Goal: Subscribe to service/newsletter

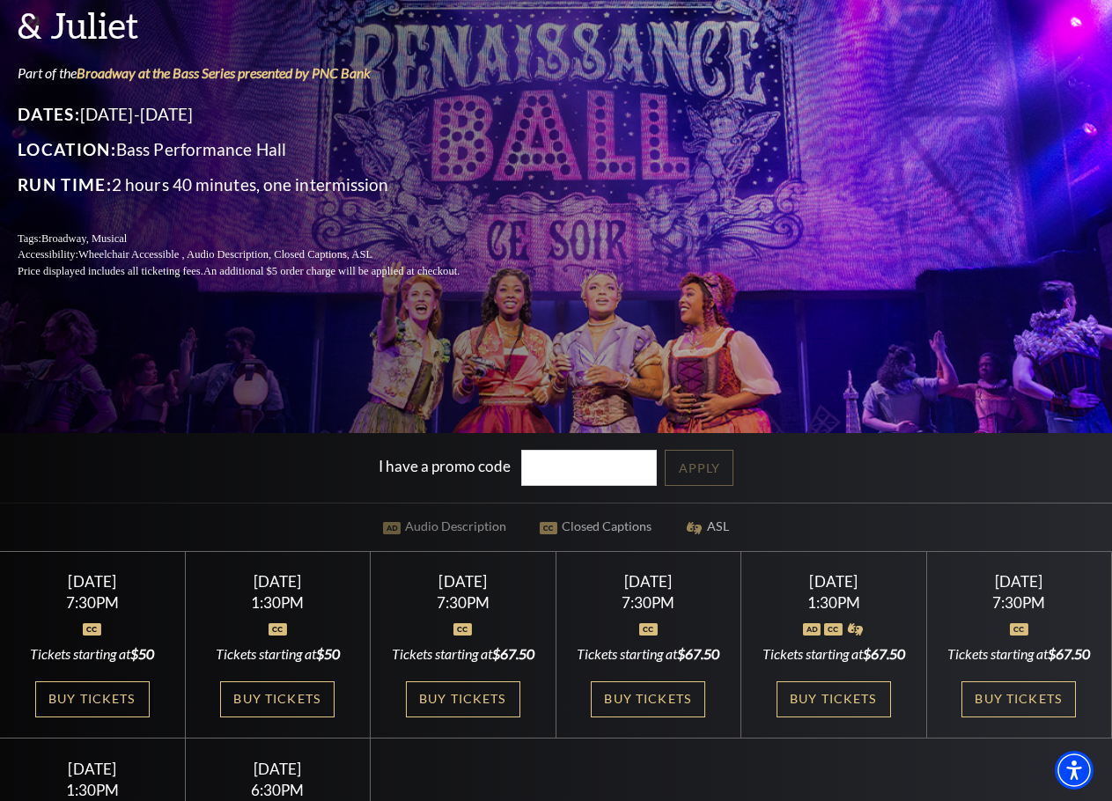
scroll to position [352, 0]
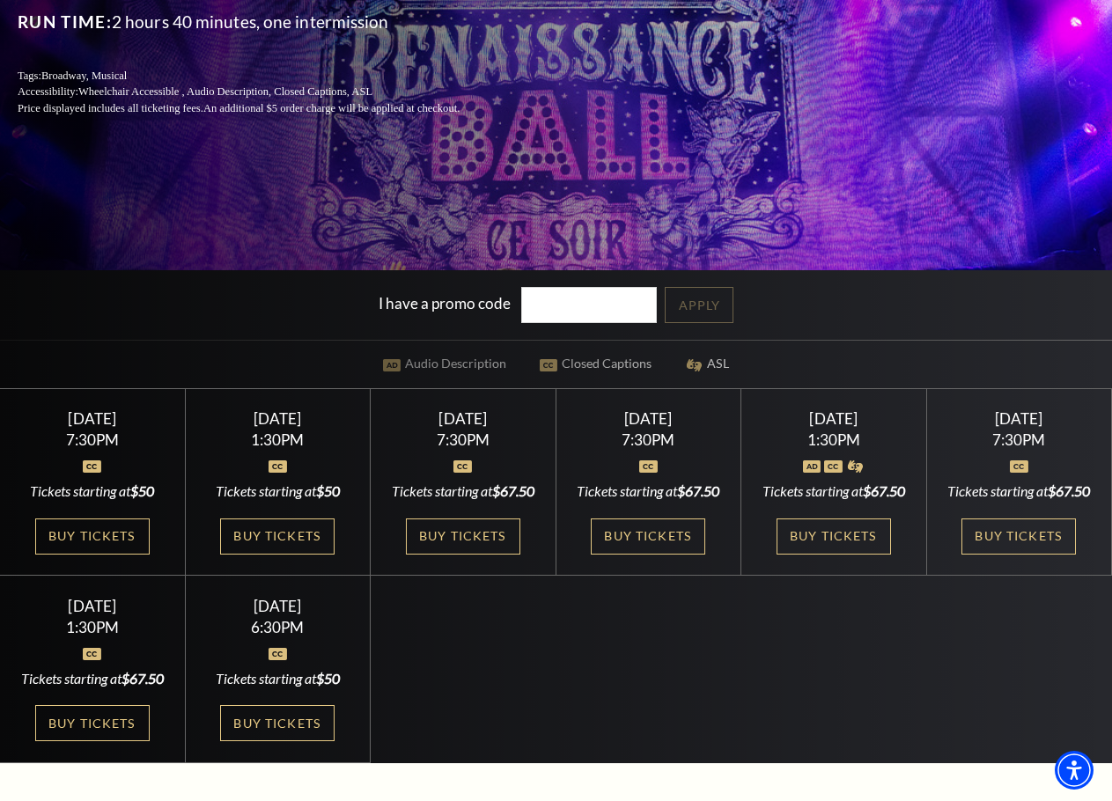
click at [536, 682] on div "Select a Performance Wednesday November 12 | 7:30PM Tickets starting at $50 Wed…" at bounding box center [556, 575] width 1112 height 375
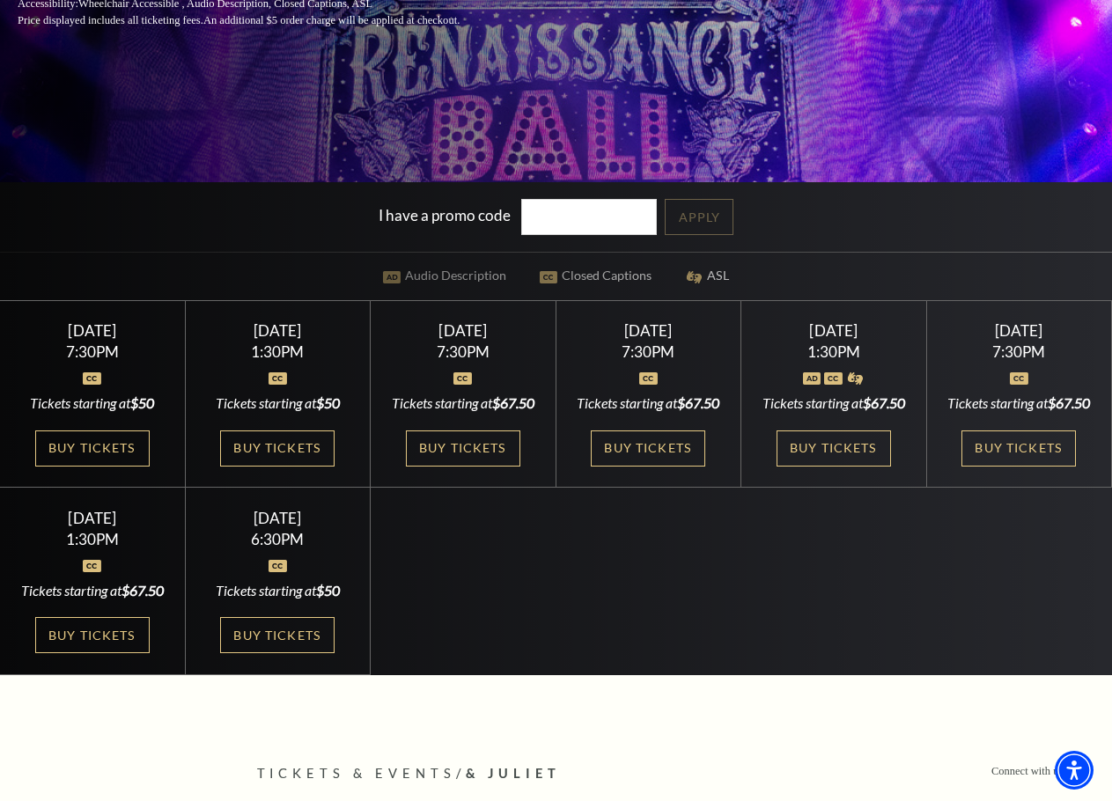
click at [550, 528] on div "Select a Performance Wednesday November 12 | 7:30PM Tickets starting at $50 Wed…" at bounding box center [556, 487] width 1112 height 375
click at [826, 466] on link "Buy Tickets" at bounding box center [833, 448] width 114 height 36
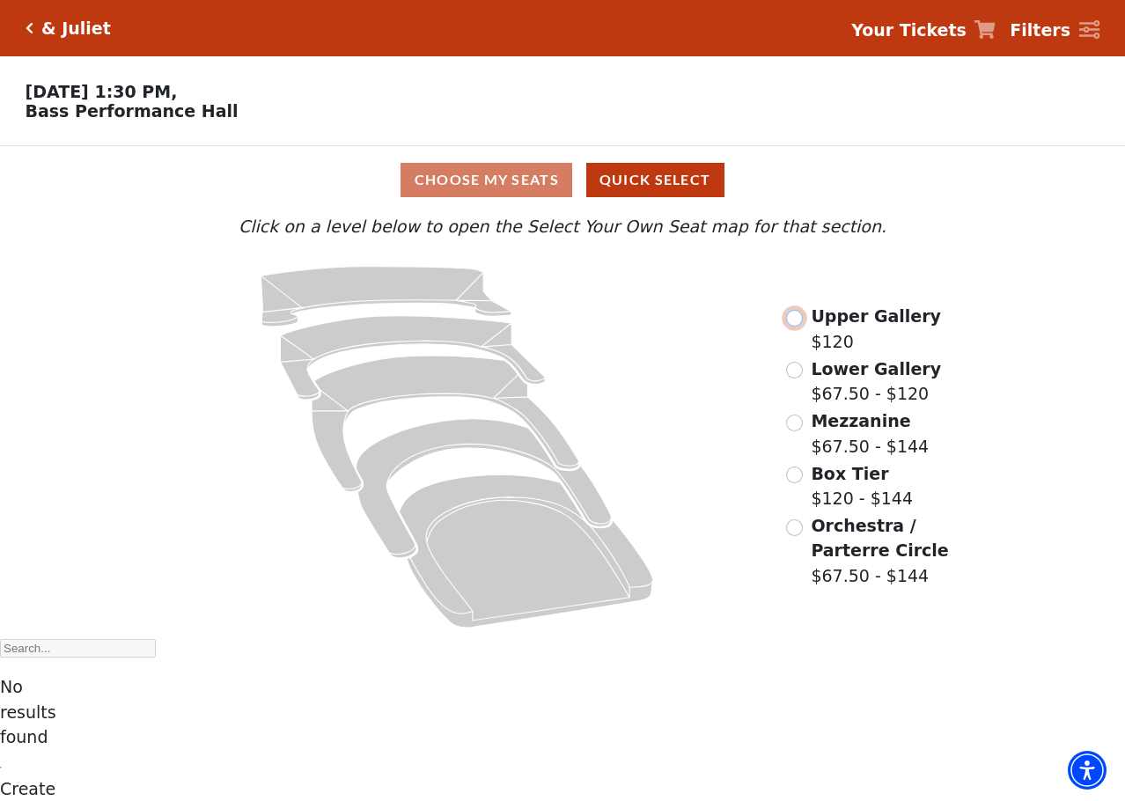
click at [794, 326] on input "Upper Gallery$120\a" at bounding box center [794, 318] width 17 height 17
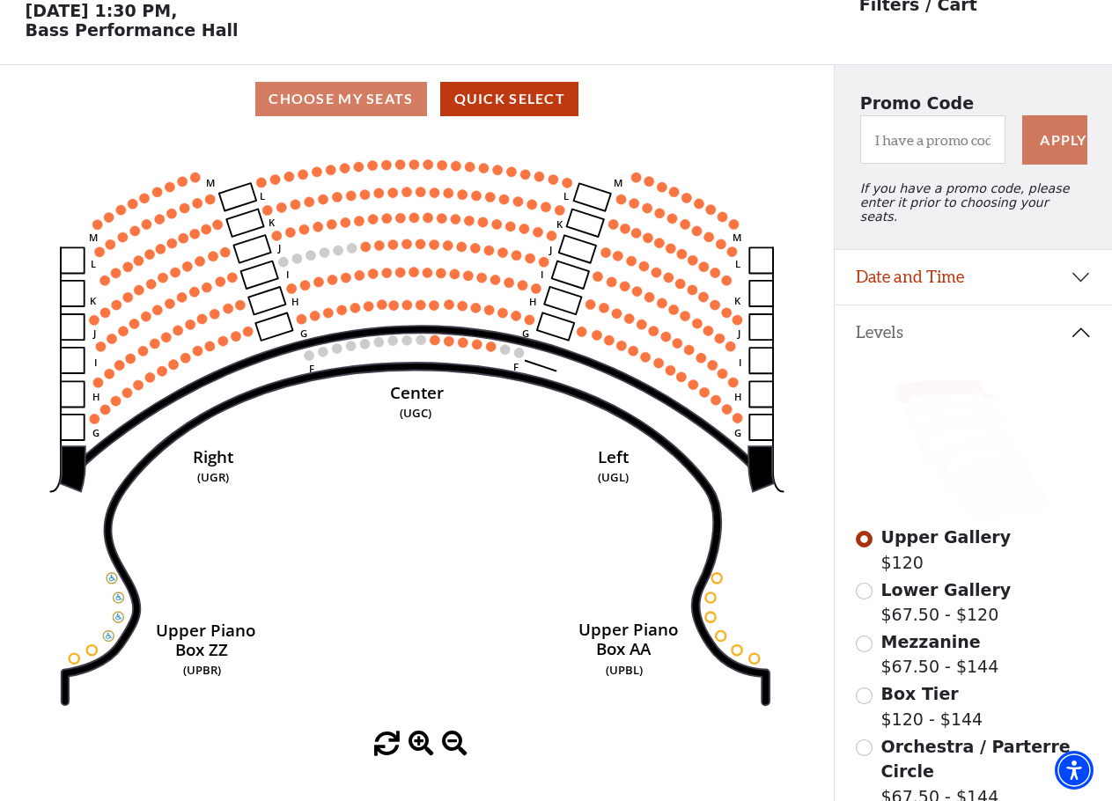
scroll to position [82, 0]
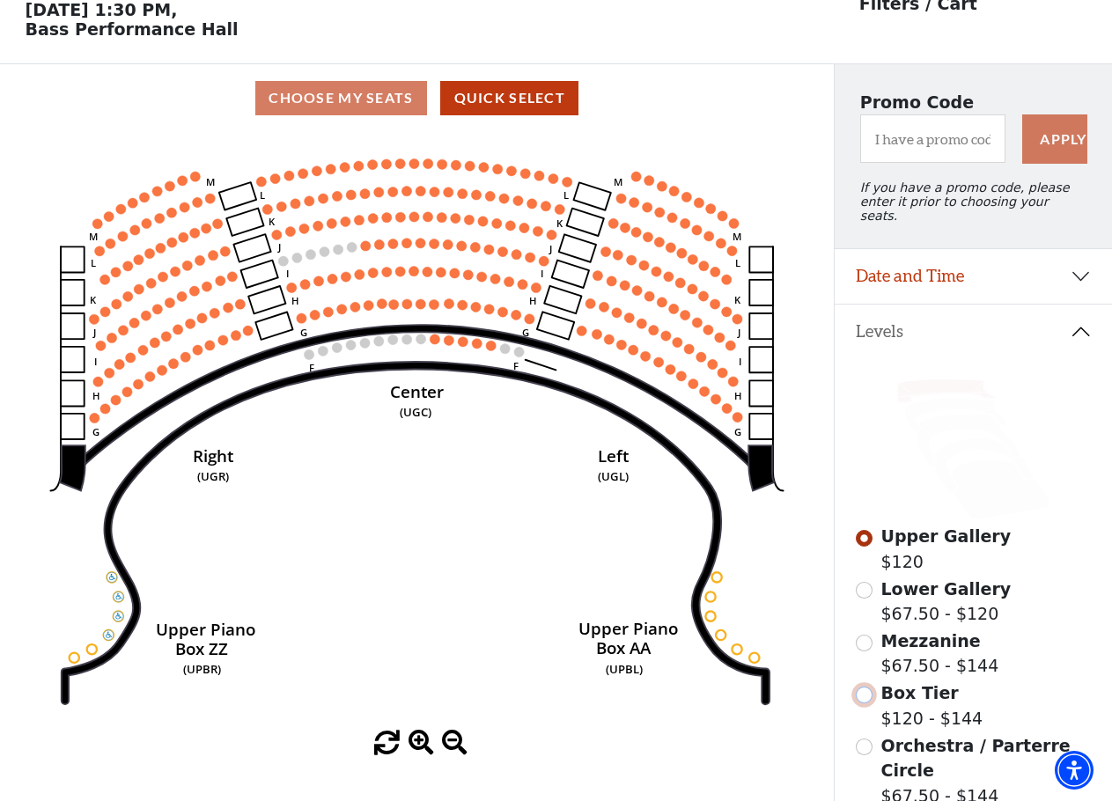
click at [871, 696] on input "Box Tier$120 - $144\a" at bounding box center [863, 694] width 17 height 17
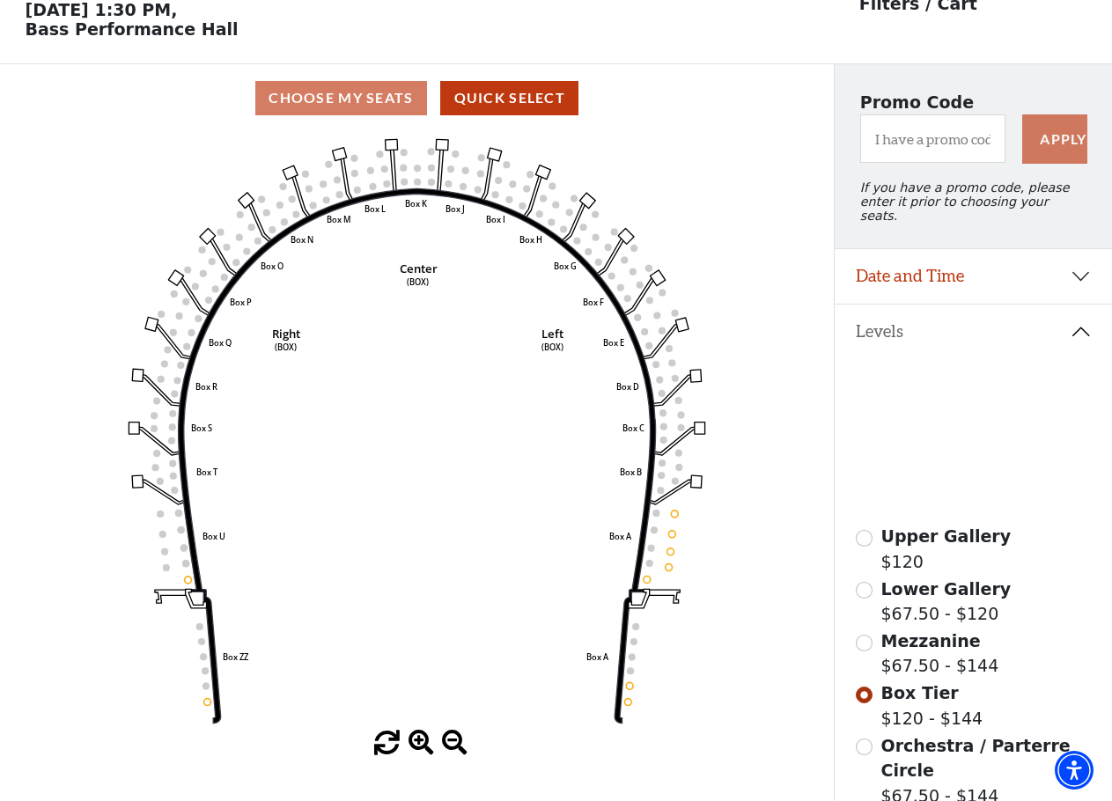
scroll to position [258, 0]
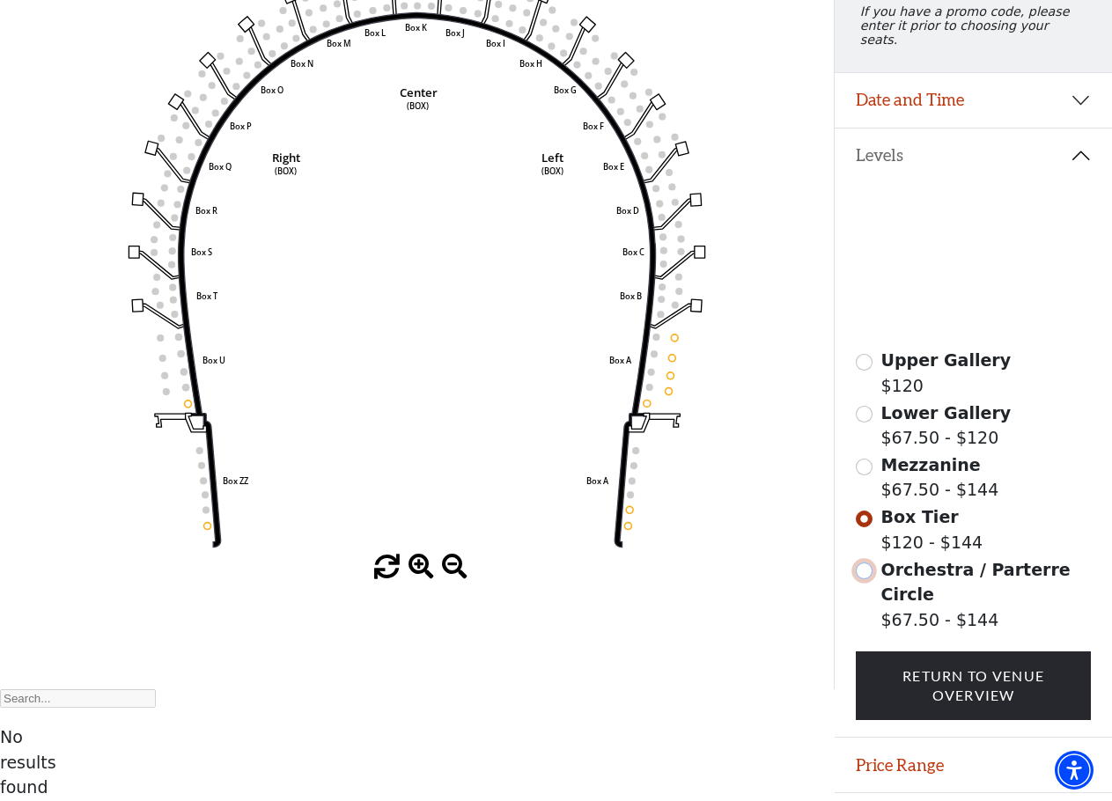
click at [869, 569] on input "Orchestra / Parterre Circle$67.50 - $144\a" at bounding box center [863, 570] width 17 height 17
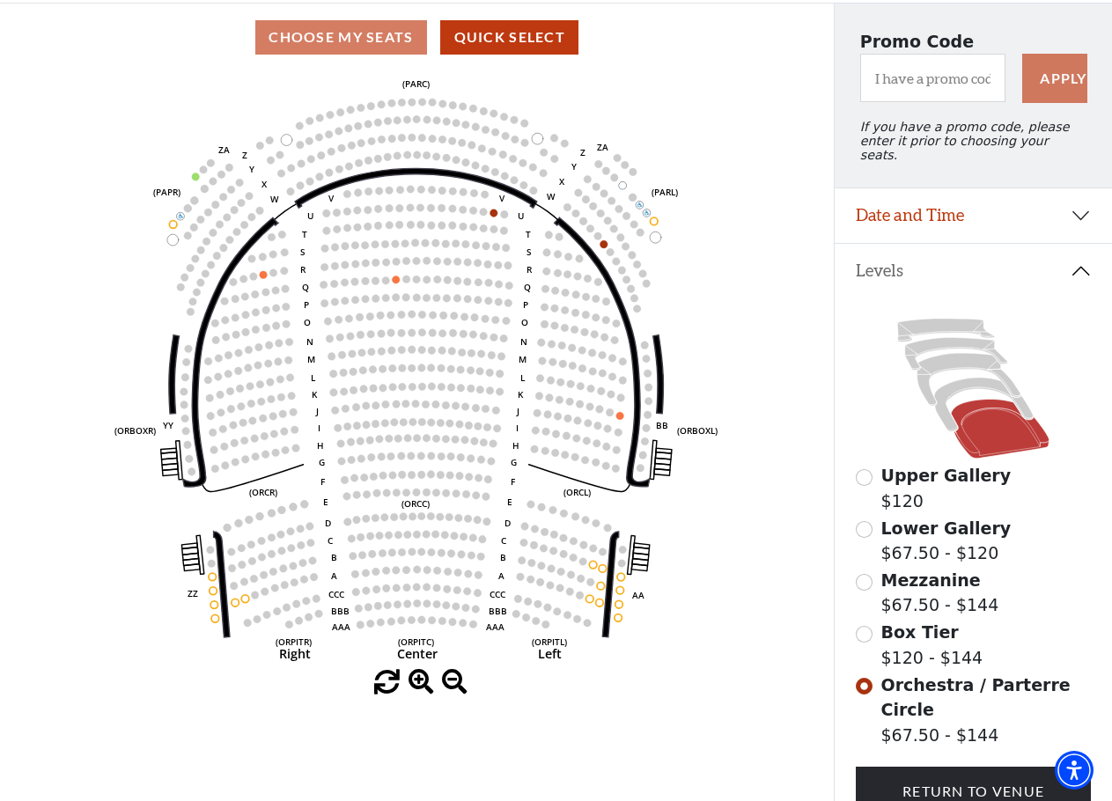
scroll to position [170, 0]
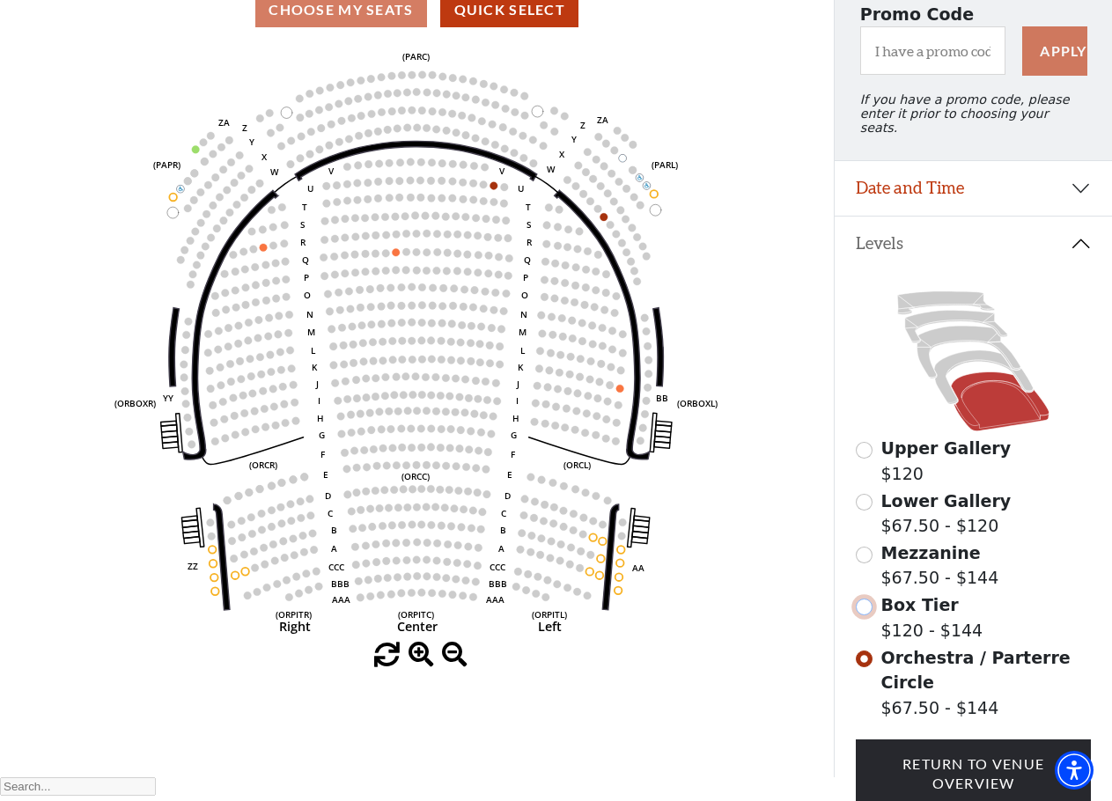
click at [866, 603] on input "Box Tier$120 - $144\a" at bounding box center [863, 606] width 17 height 17
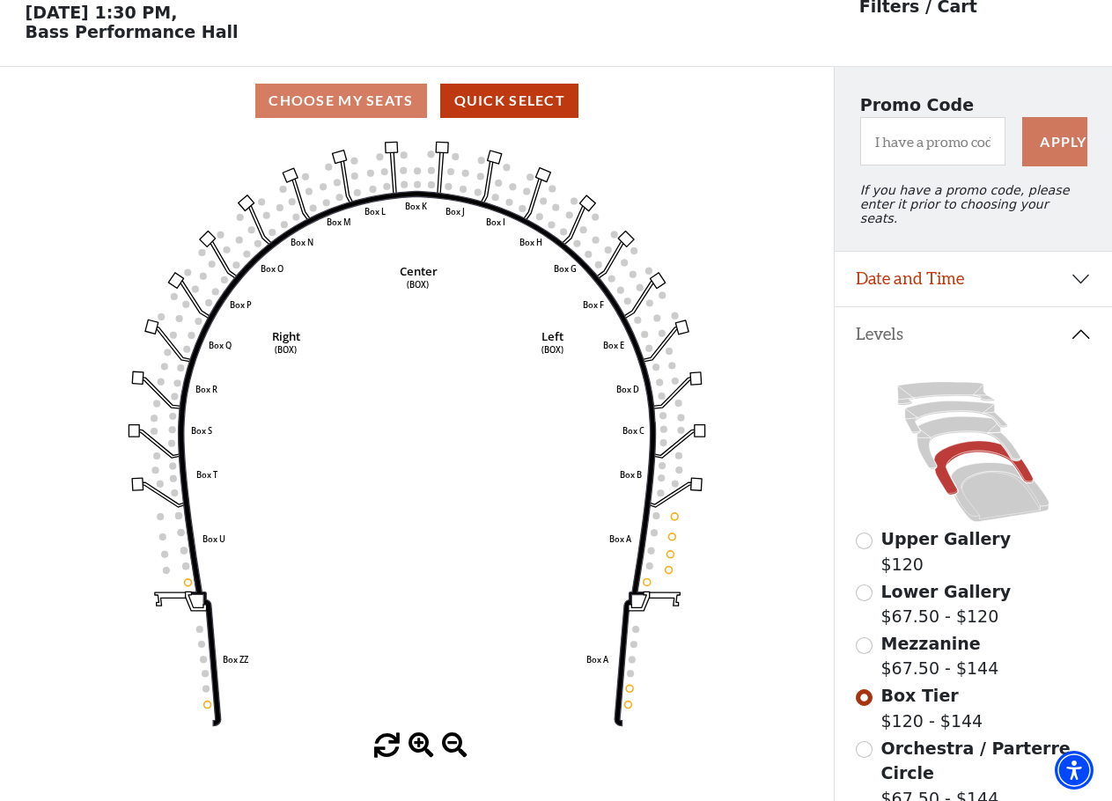
scroll to position [82, 0]
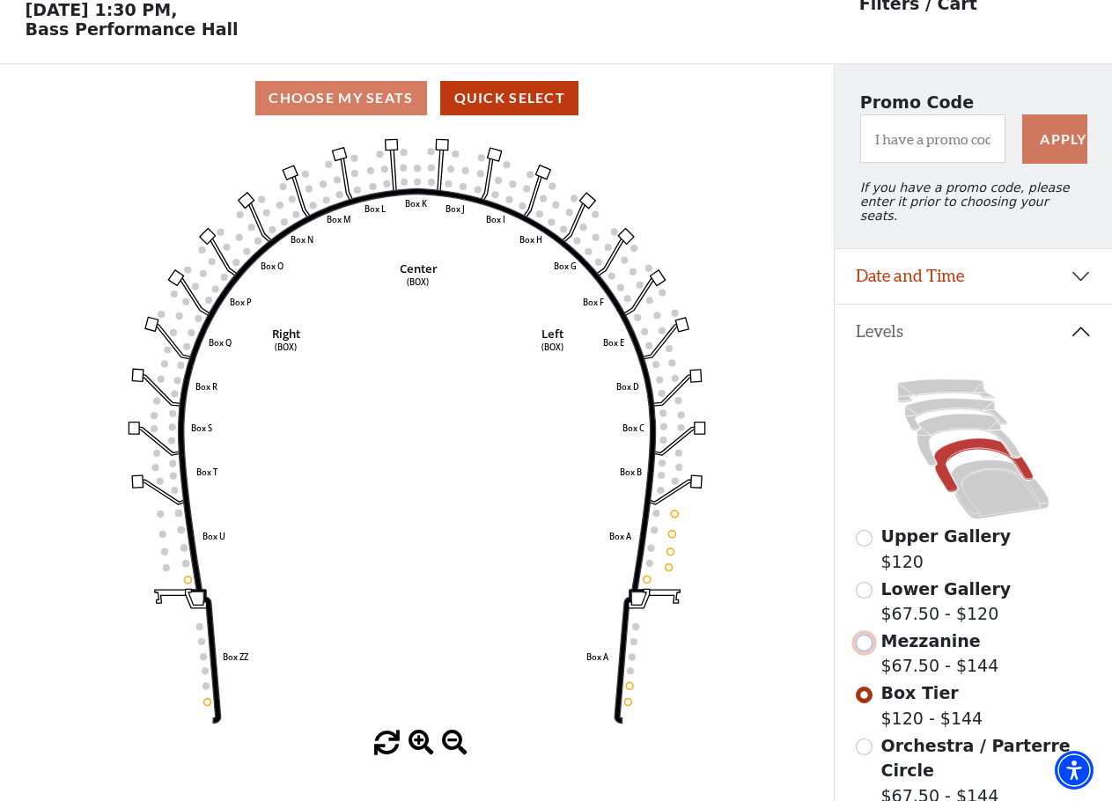
click at [865, 642] on input "Mezzanine$67.50 - $144\a" at bounding box center [863, 643] width 17 height 17
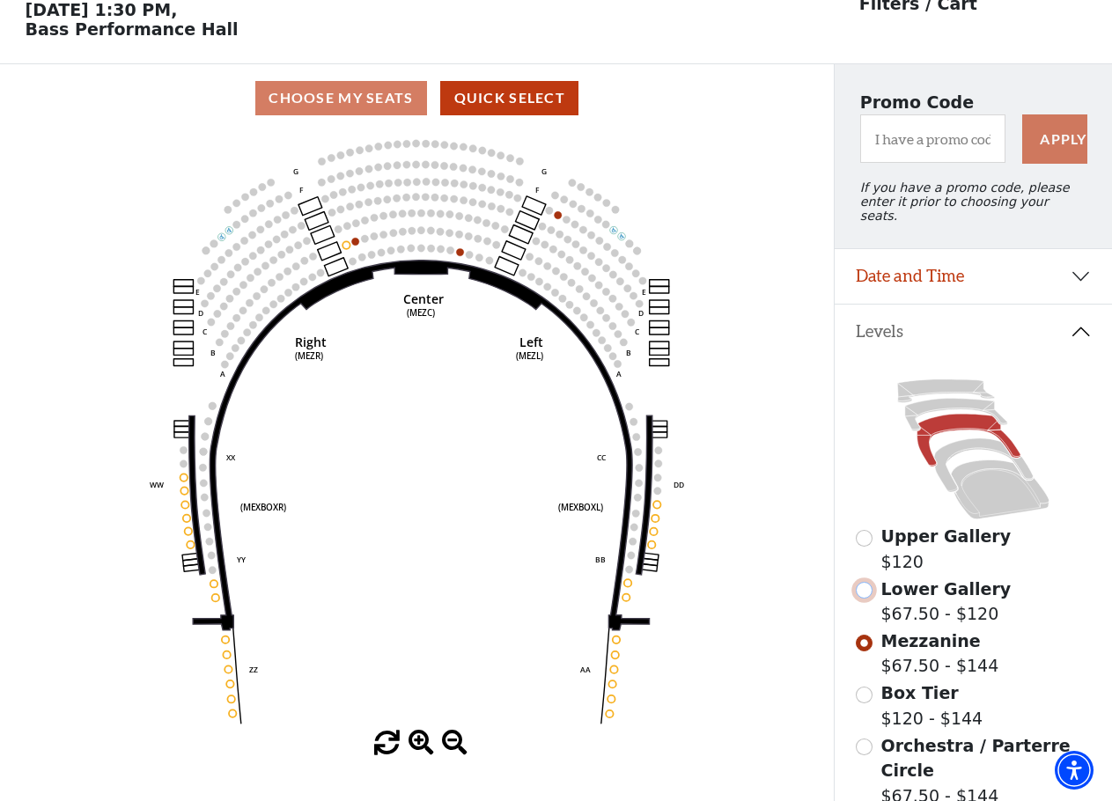
click at [867, 592] on input "Lower Gallery$67.50 - $120\a" at bounding box center [863, 590] width 17 height 17
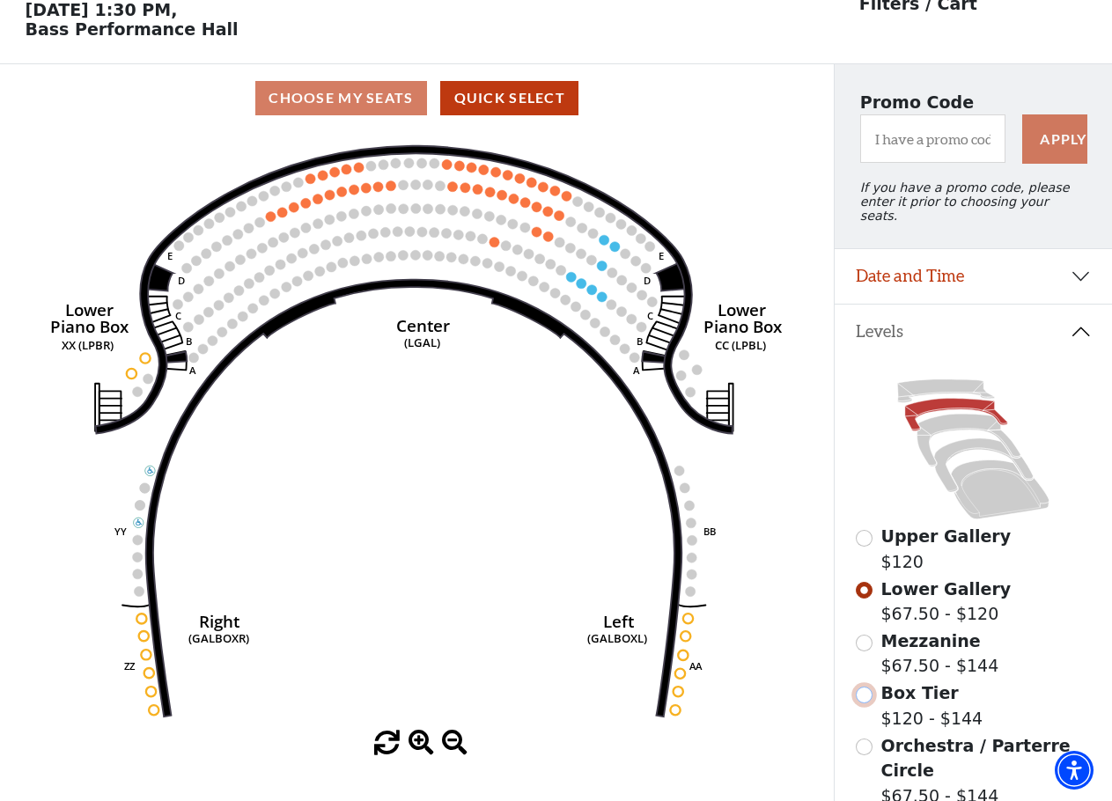
click at [863, 698] on input "Box Tier$120 - $144\a" at bounding box center [863, 694] width 17 height 17
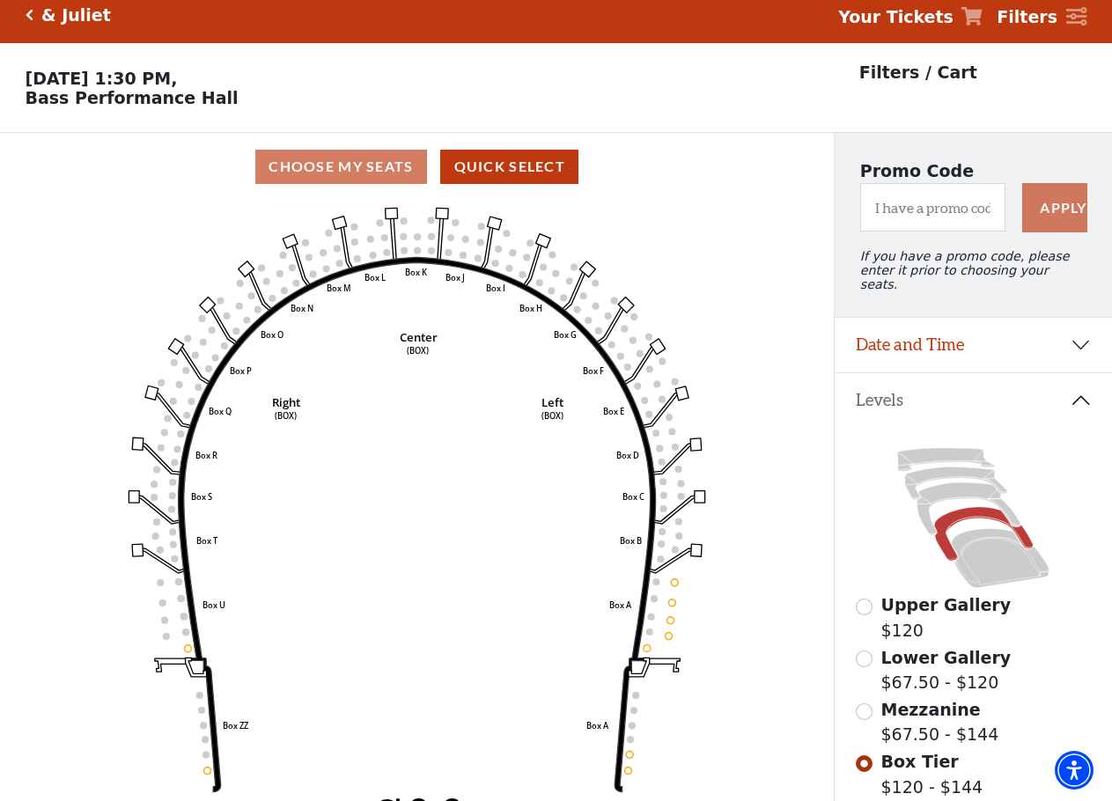
scroll to position [0, 0]
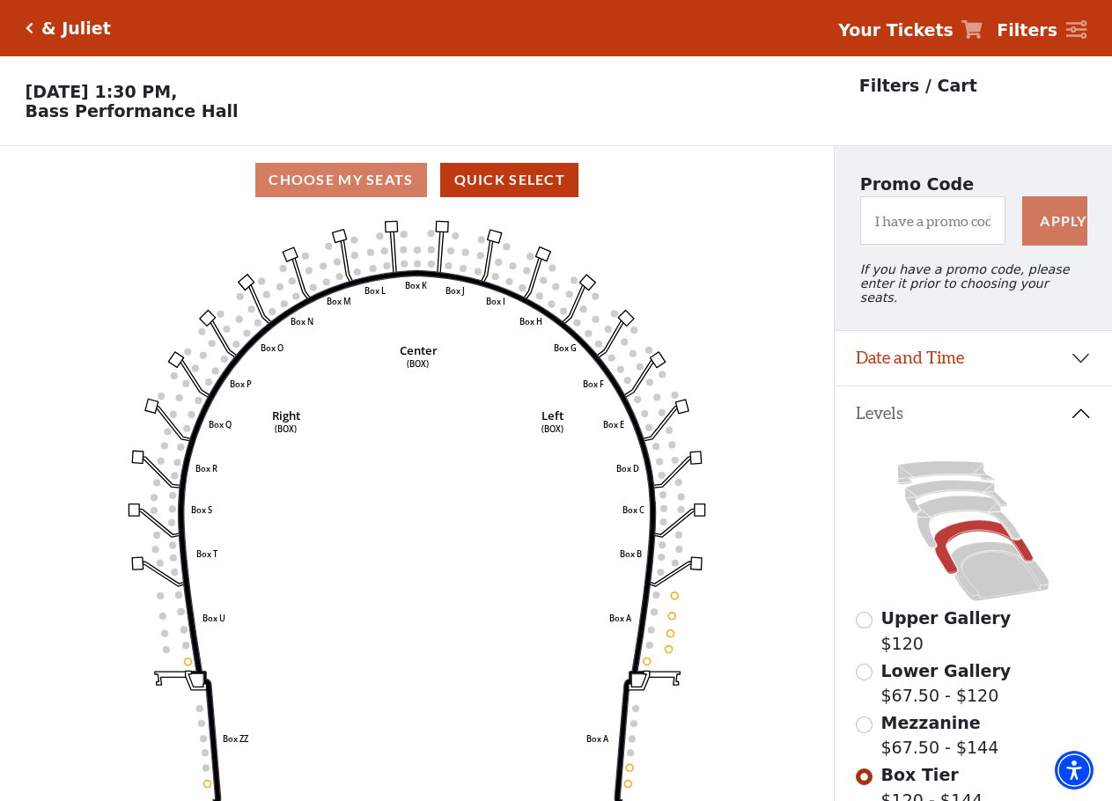
click at [29, 28] on icon "Click here to go back to filters" at bounding box center [30, 28] width 8 height 12
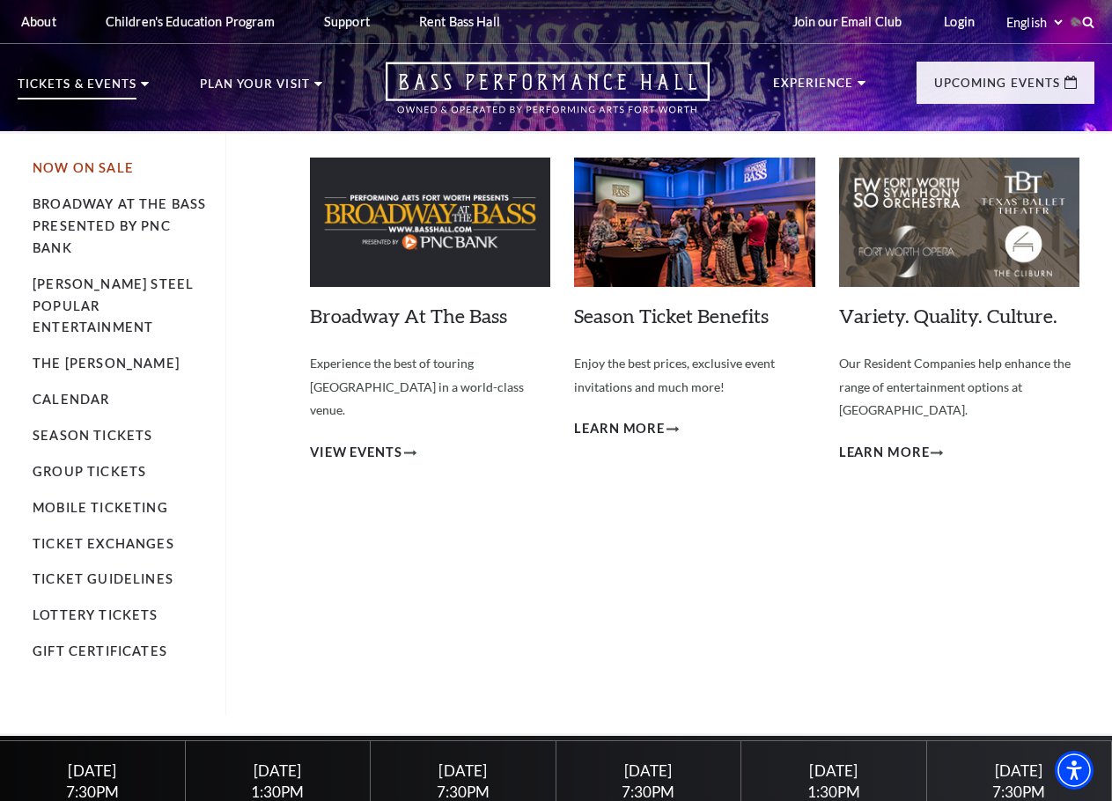
click at [99, 164] on link "Now On Sale" at bounding box center [83, 167] width 101 height 15
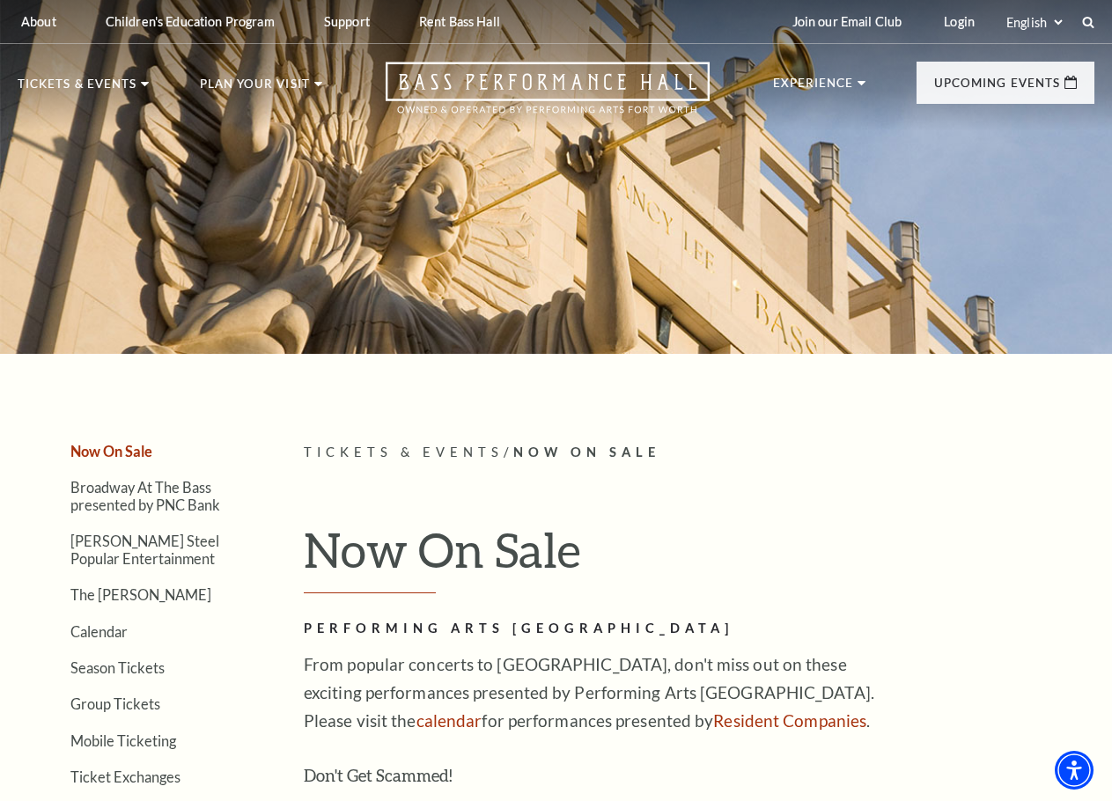
drag, startPoint x: 802, startPoint y: 656, endPoint x: 809, endPoint y: 270, distance: 385.6
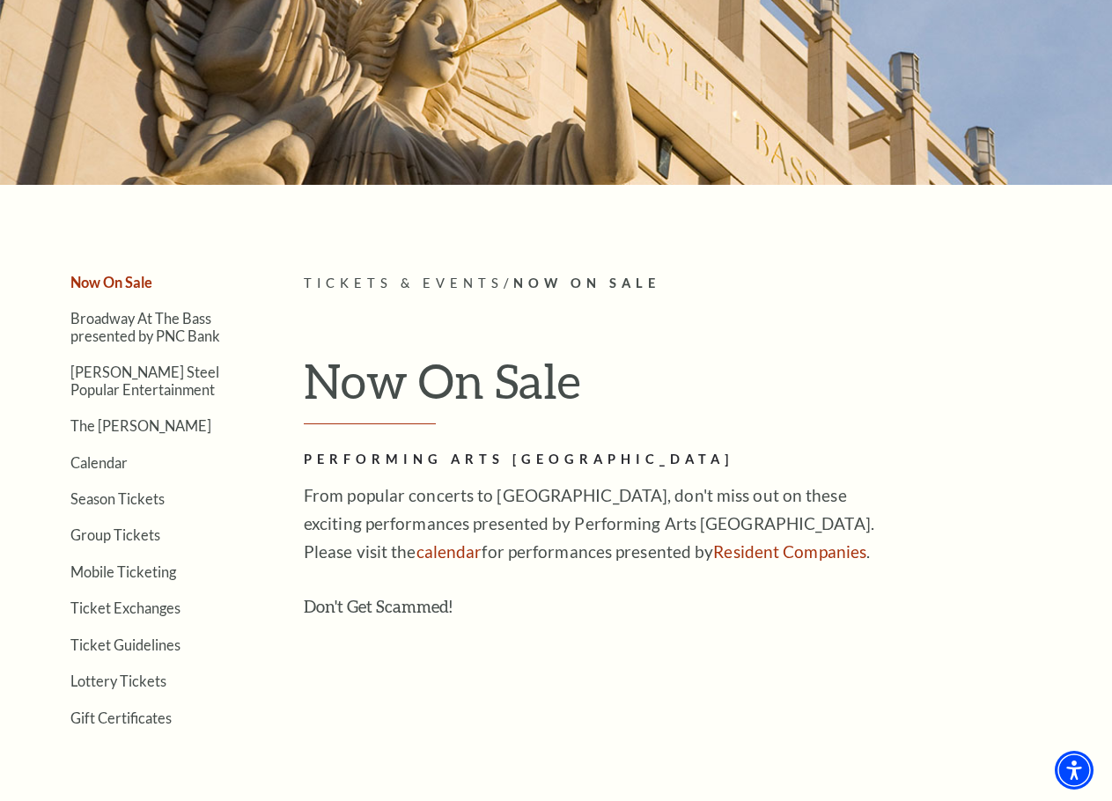
scroll to position [176, 0]
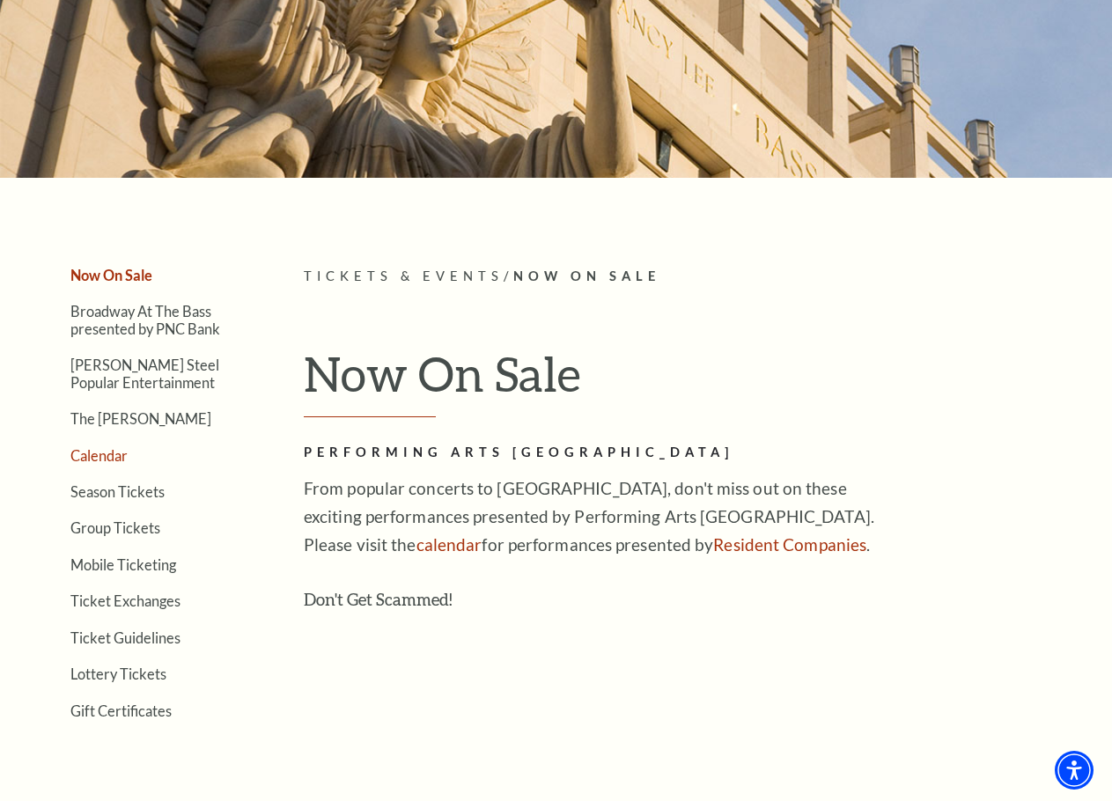
click at [97, 455] on link "Calendar" at bounding box center [98, 455] width 57 height 17
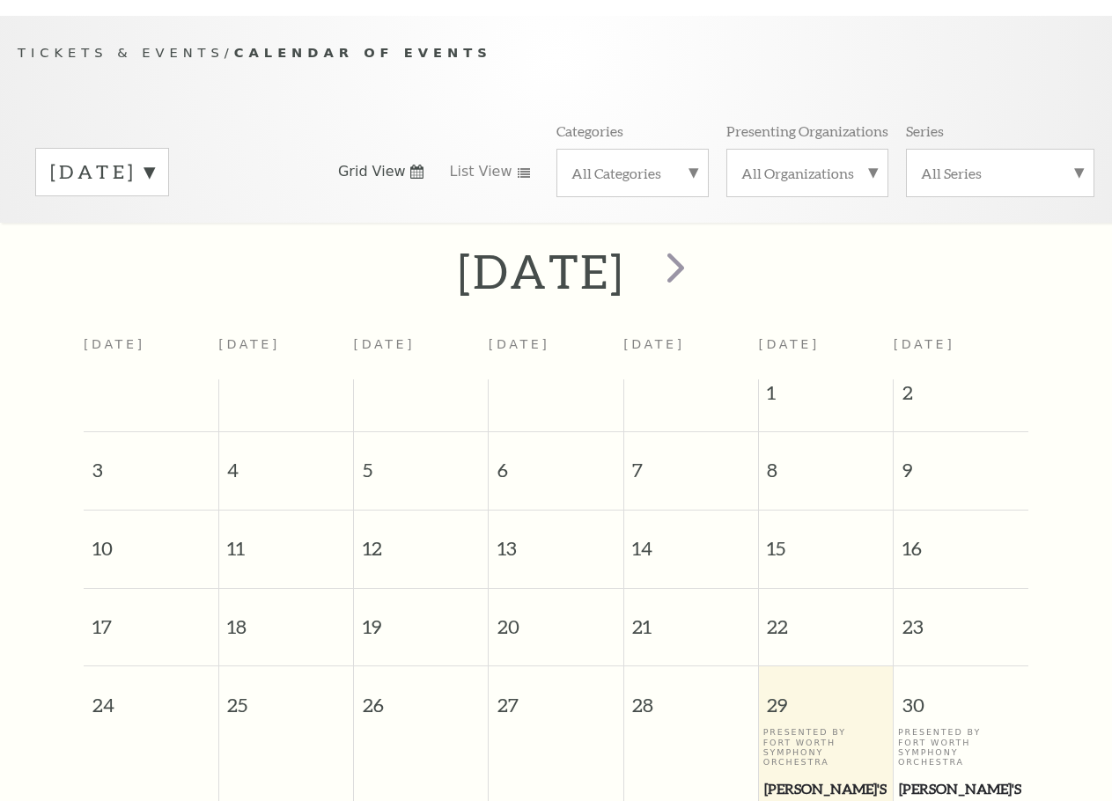
scroll to position [148, 0]
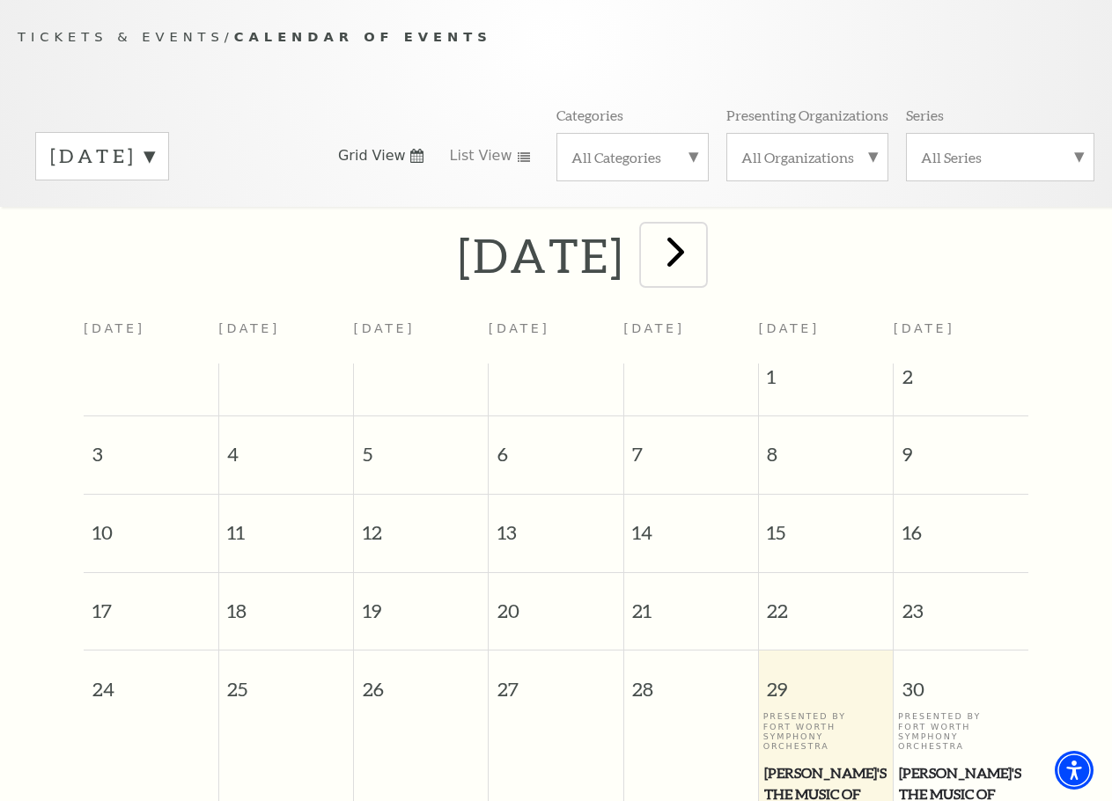
click at [701, 252] on span "next" at bounding box center [675, 251] width 50 height 50
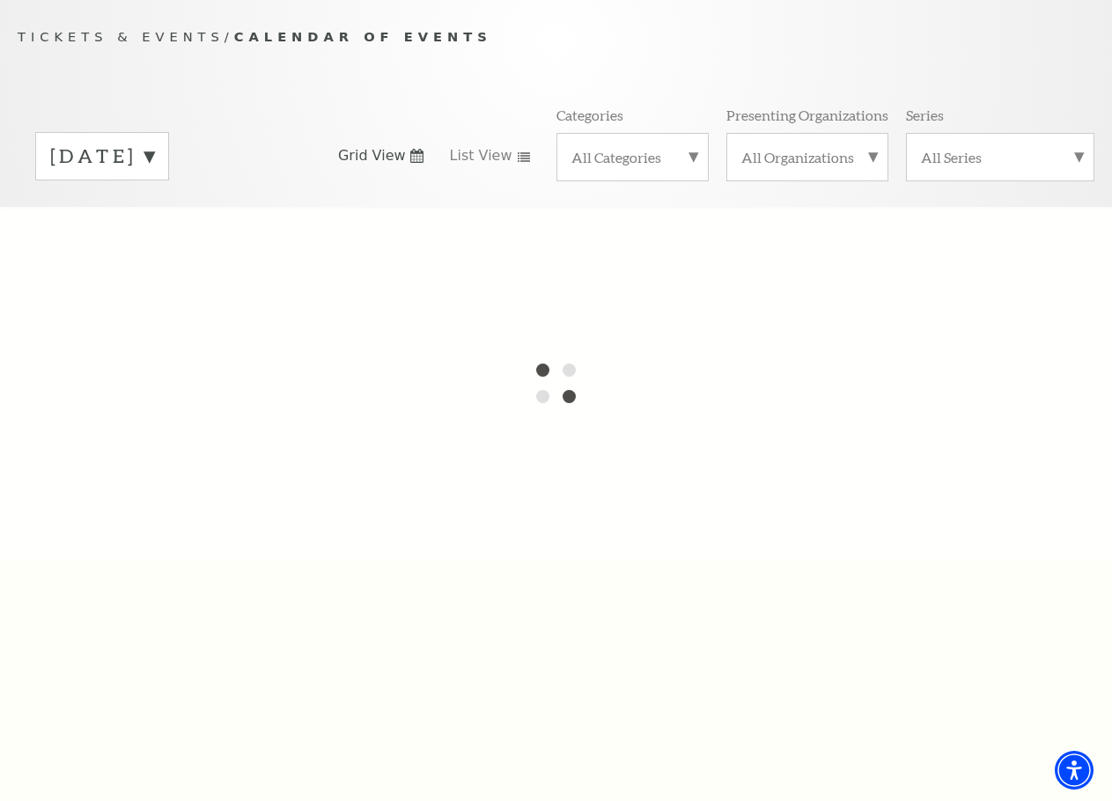
click at [154, 156] on label "[DATE]" at bounding box center [102, 156] width 104 height 27
click at [154, 566] on label "July 2026" at bounding box center [102, 570] width 104 height 38
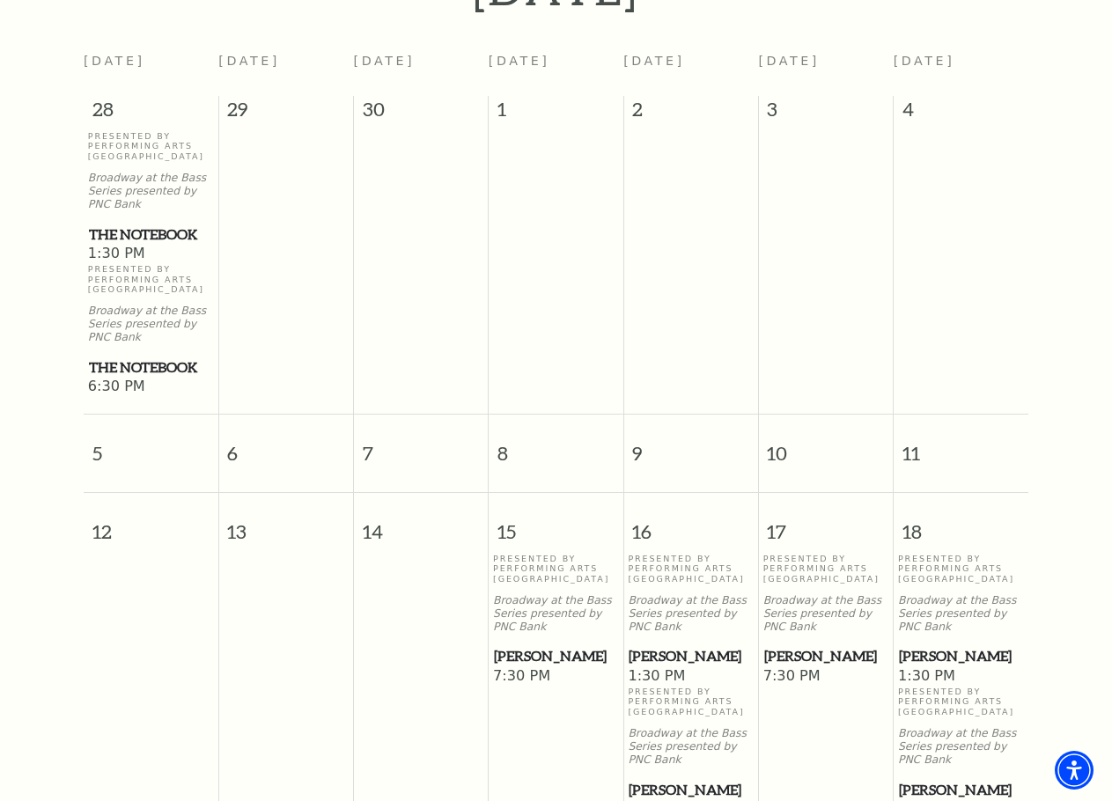
scroll to position [236, 0]
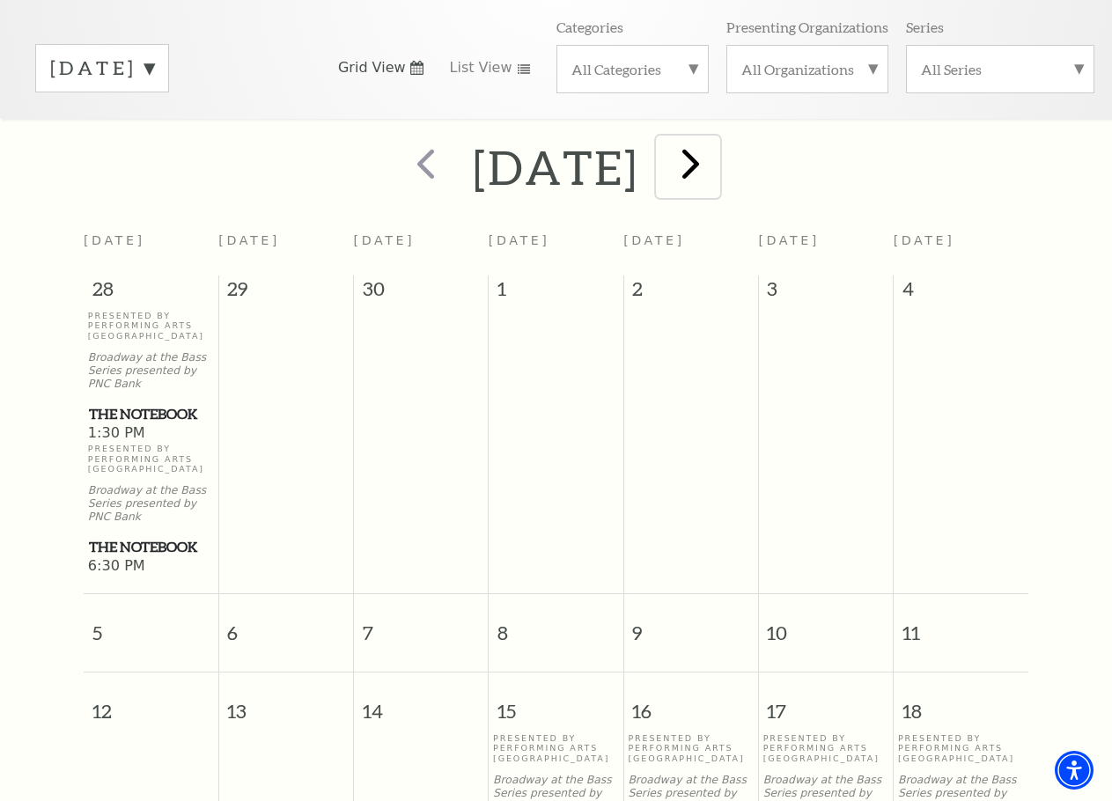
click at [712, 174] on span "next" at bounding box center [690, 163] width 50 height 50
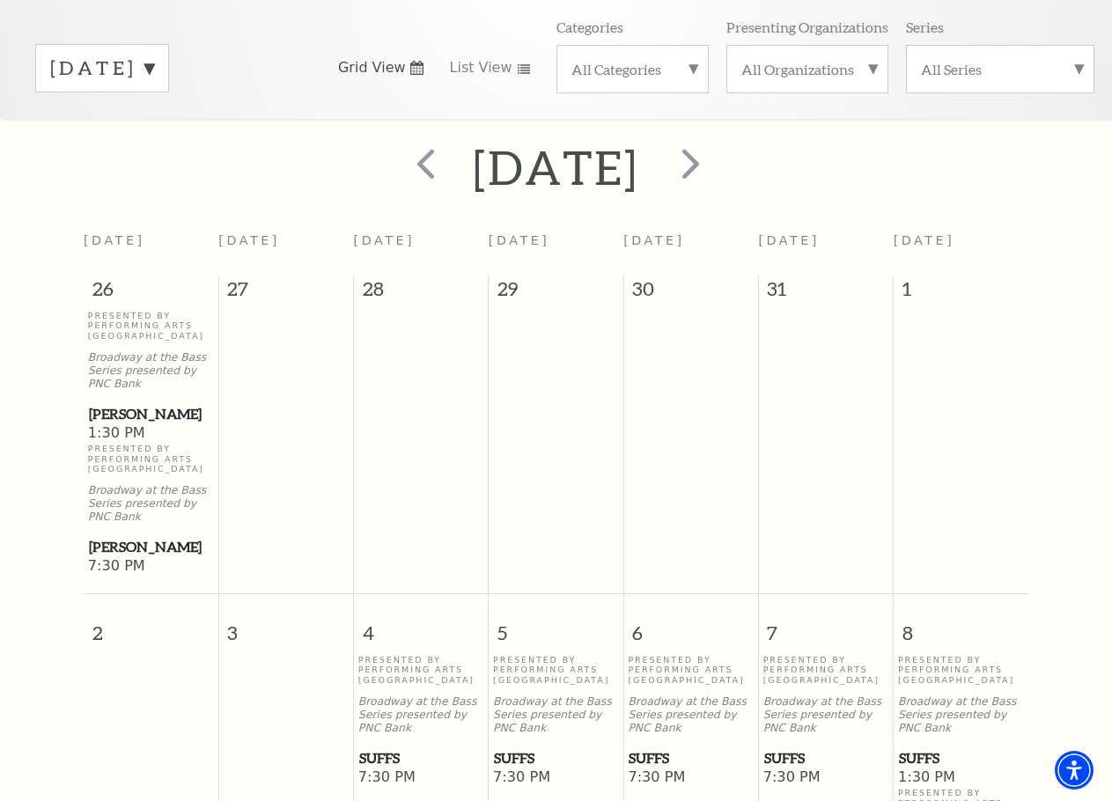
scroll to position [0, 0]
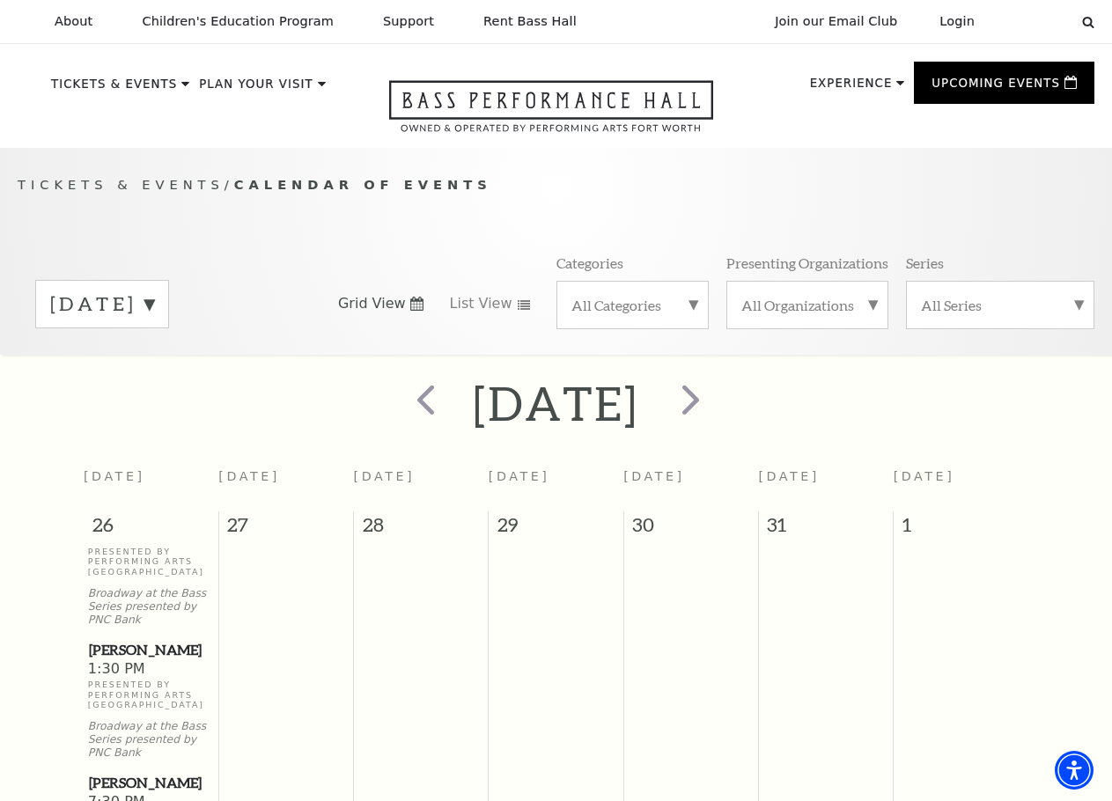
click at [169, 322] on div "August 2026" at bounding box center [102, 304] width 134 height 48
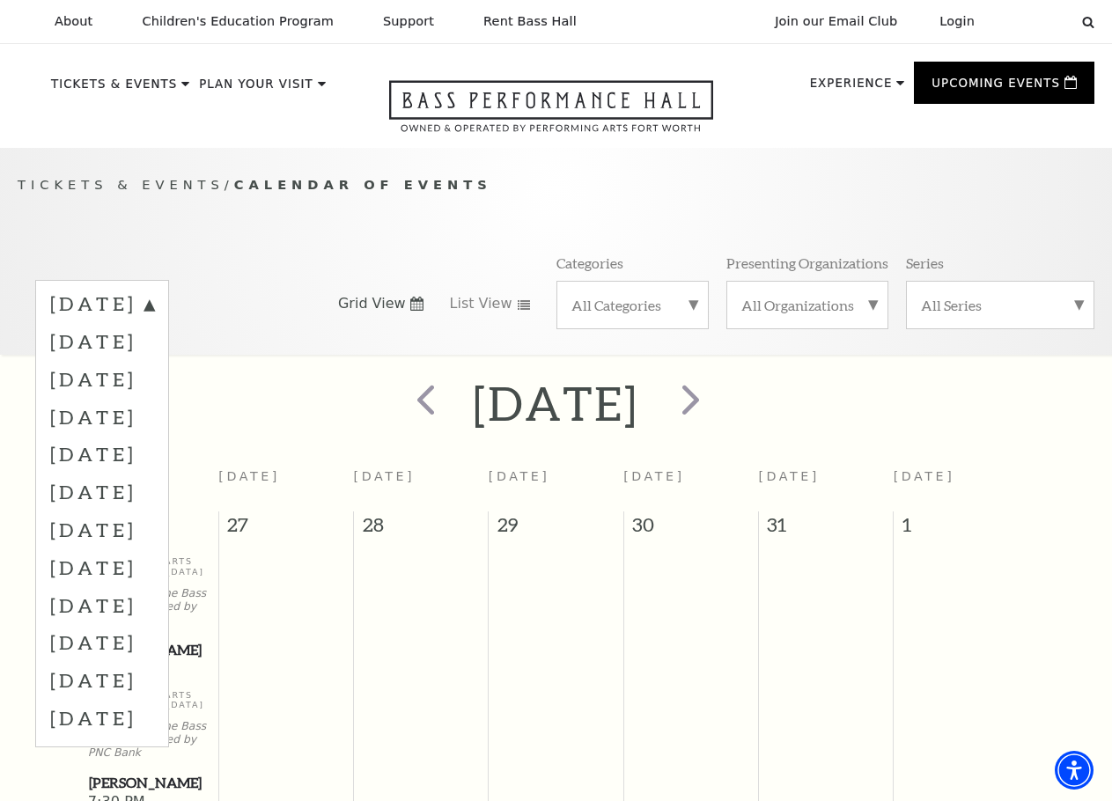
click at [152, 671] on label "June 2026" at bounding box center [102, 680] width 104 height 38
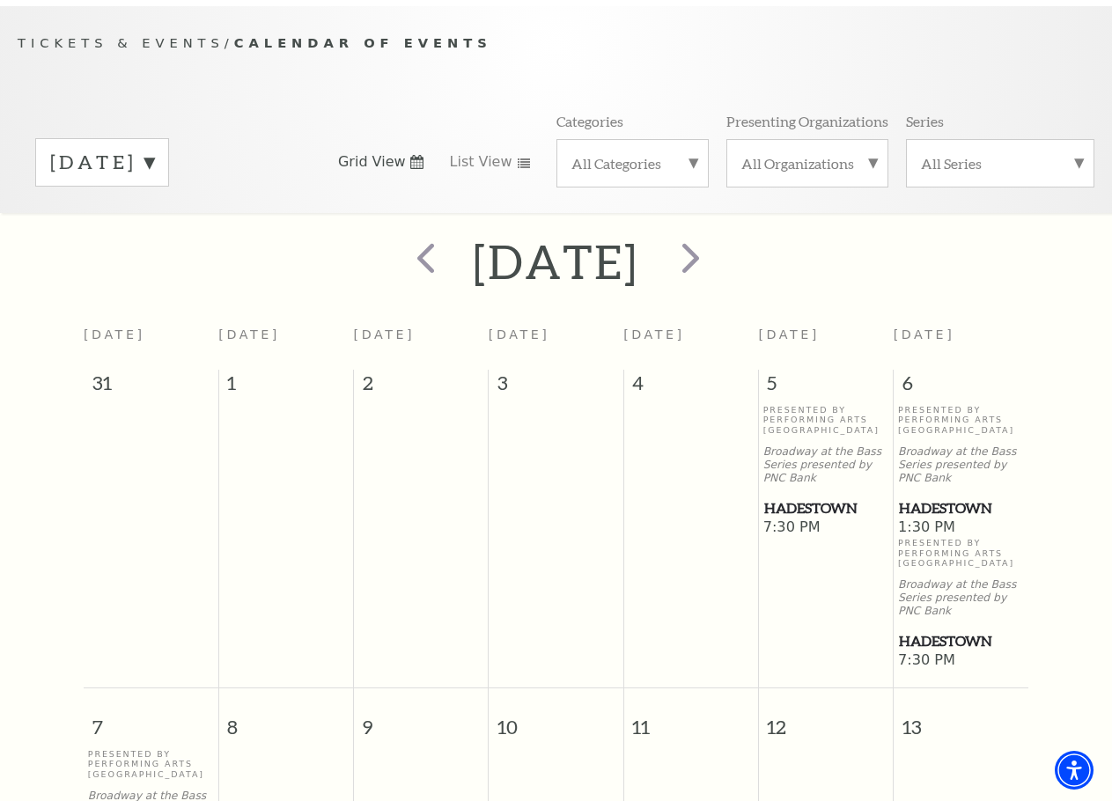
scroll to position [148, 0]
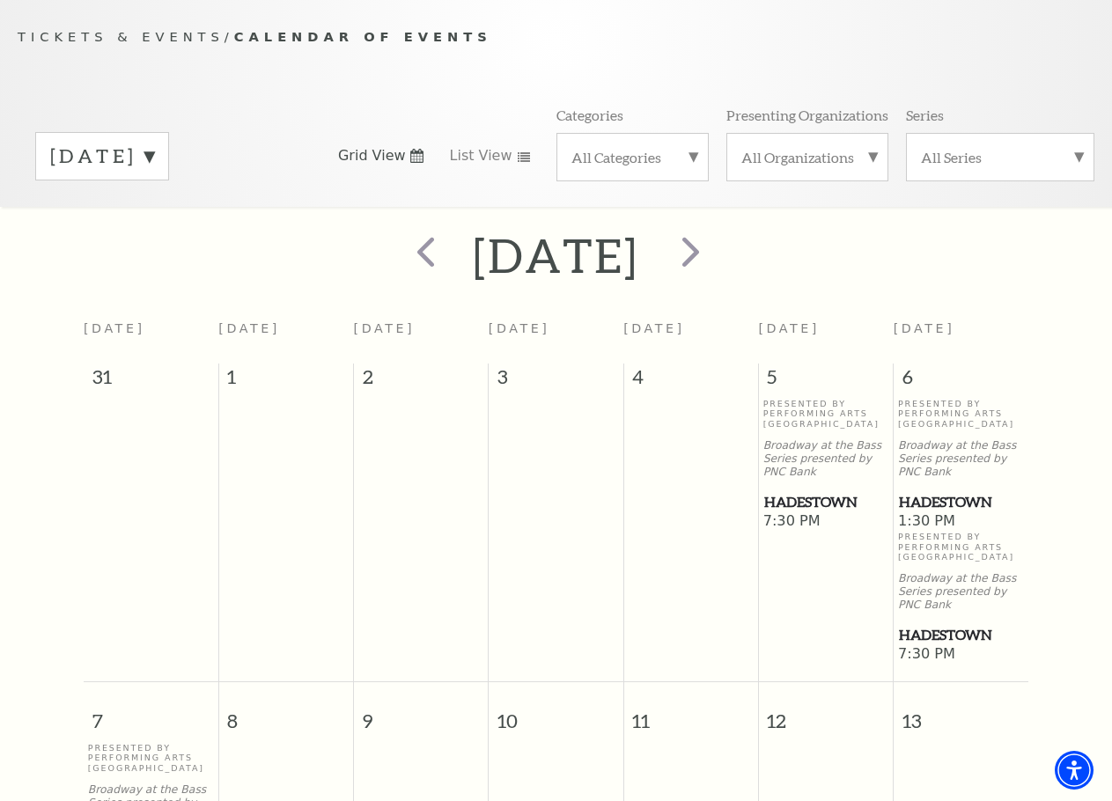
click at [154, 147] on label "June 2026" at bounding box center [102, 156] width 104 height 27
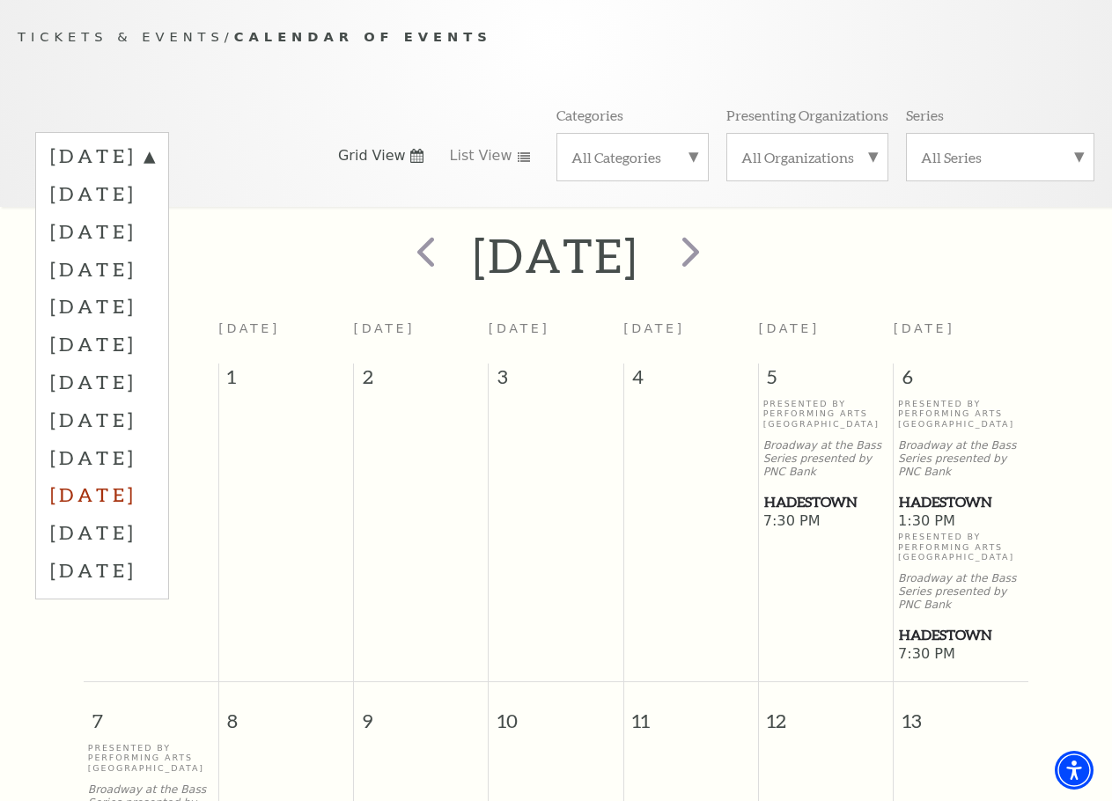
click at [136, 495] on label "May 2026" at bounding box center [102, 494] width 104 height 38
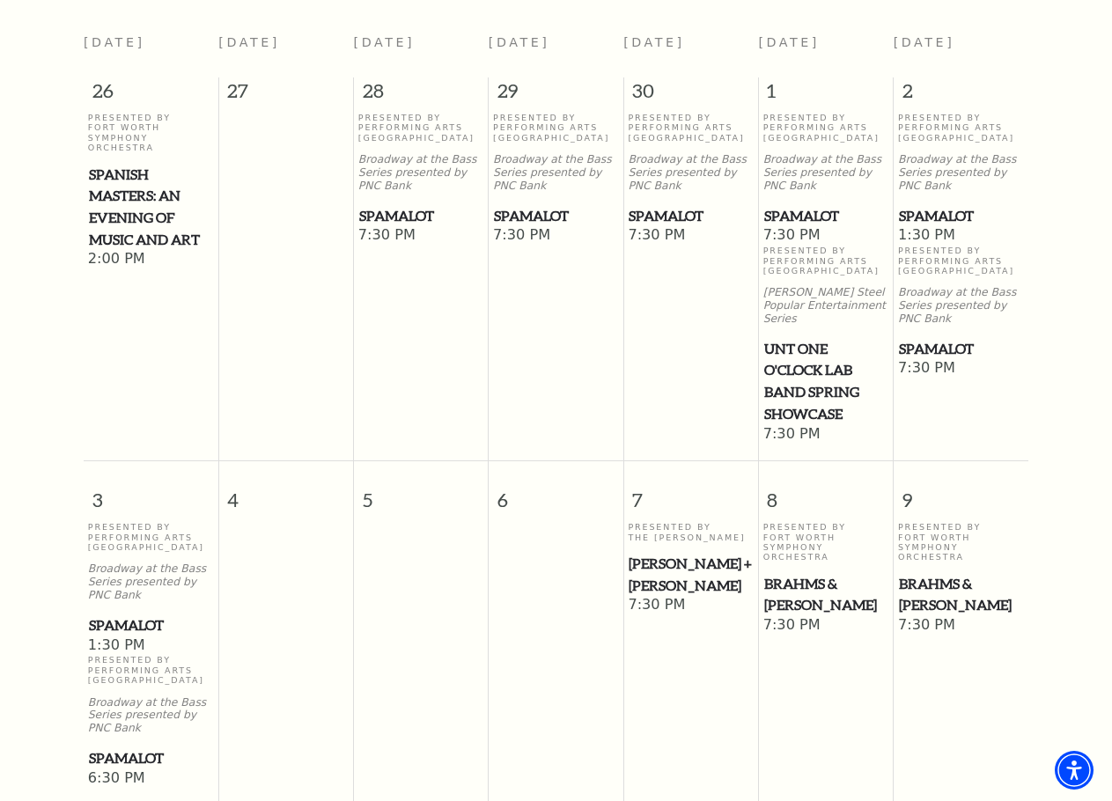
scroll to position [500, 0]
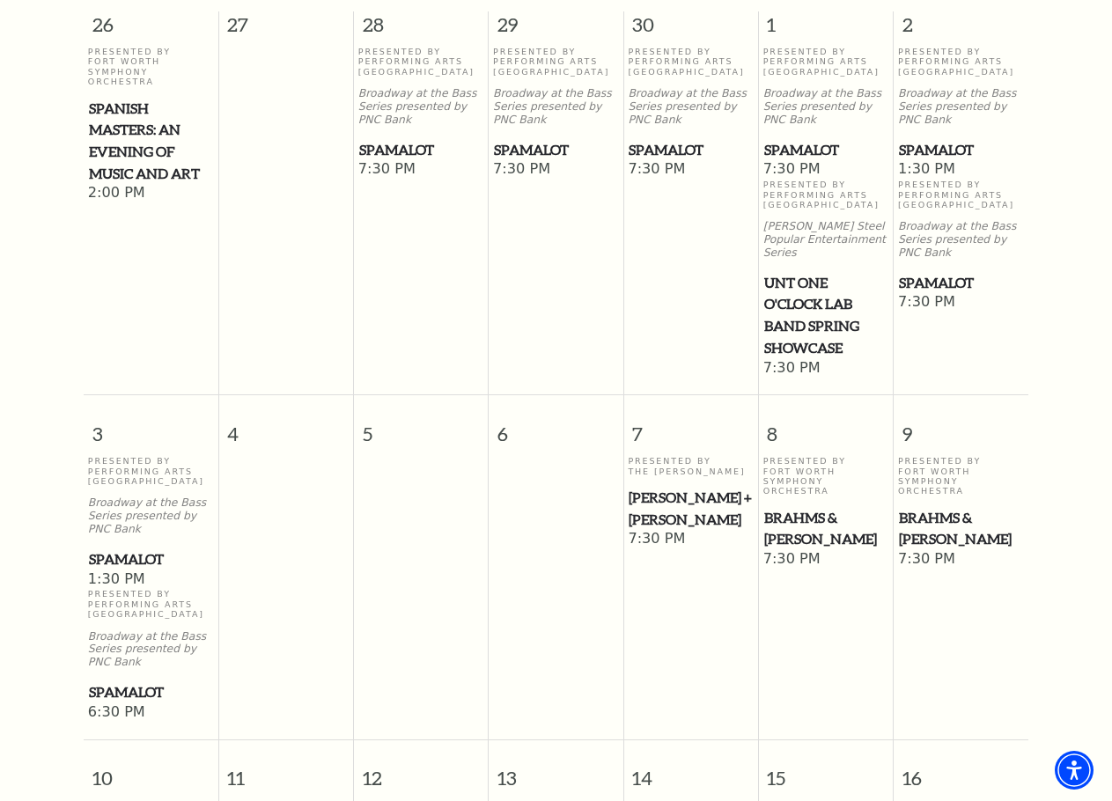
click at [124, 556] on span "Spamalot" at bounding box center [151, 559] width 124 height 22
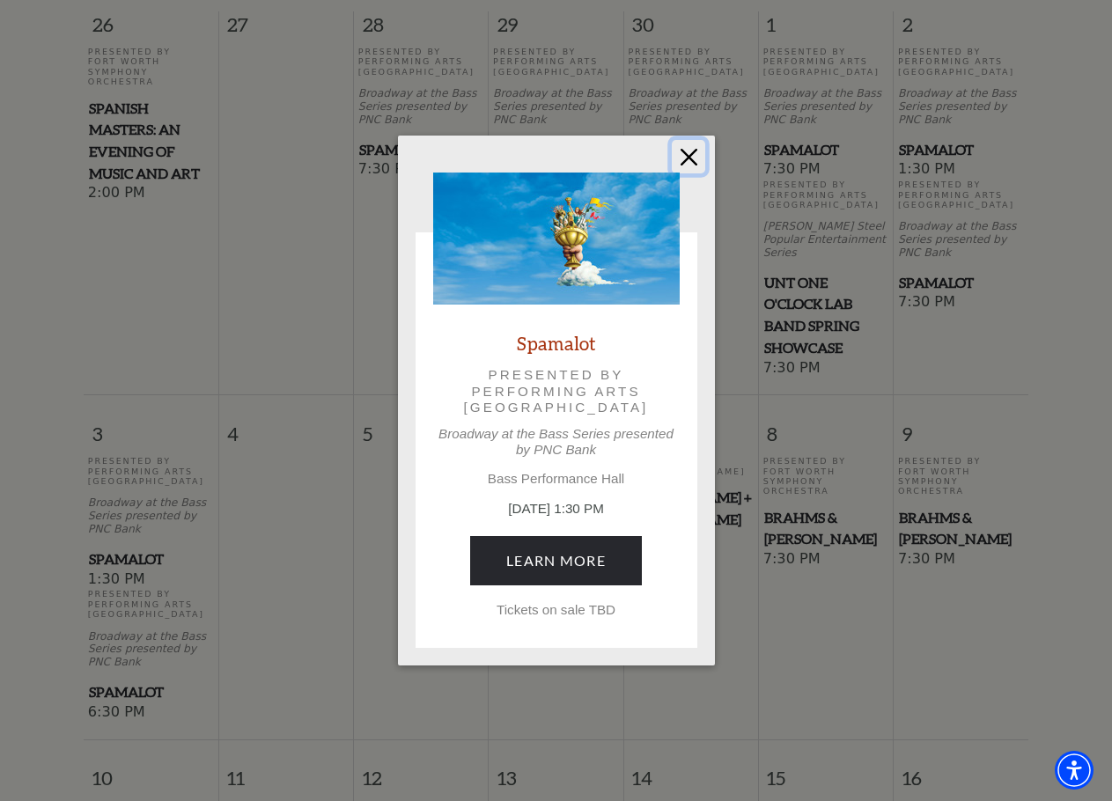
drag, startPoint x: 693, startPoint y: 165, endPoint x: 703, endPoint y: 167, distance: 10.7
click at [693, 165] on button "Close" at bounding box center [688, 156] width 33 height 33
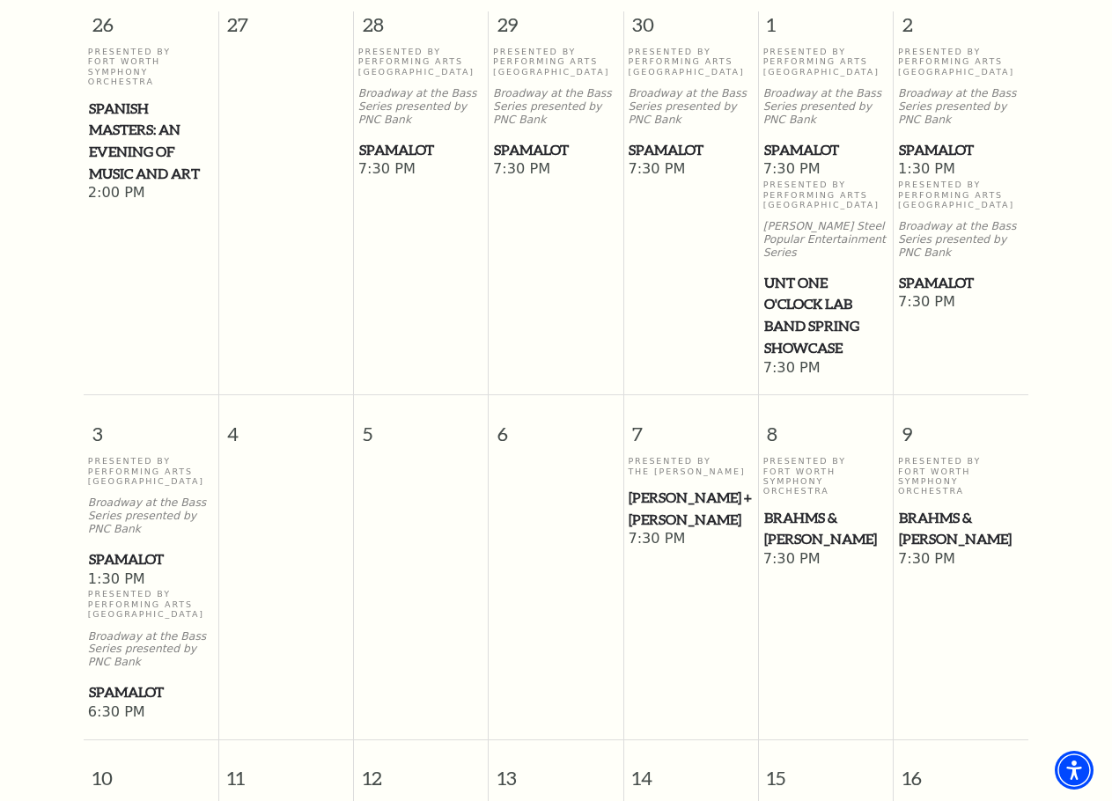
click at [929, 286] on span "Spamalot" at bounding box center [961, 283] width 124 height 22
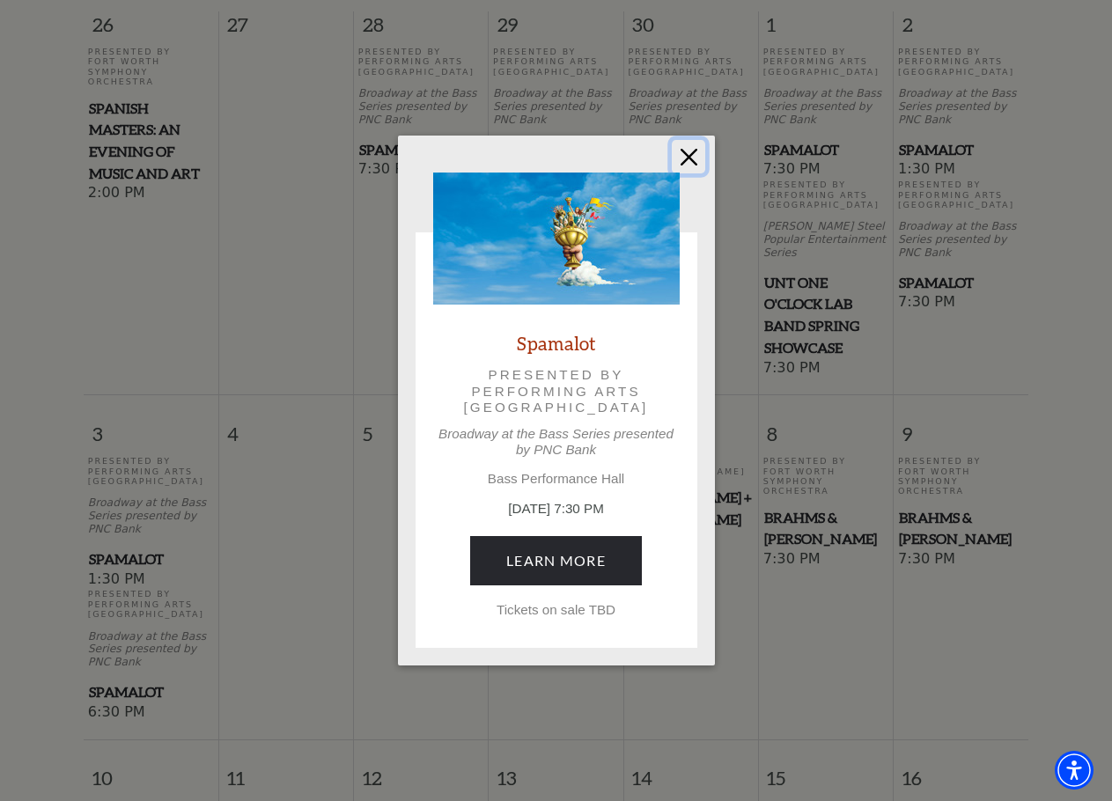
click at [698, 148] on button "Close" at bounding box center [688, 156] width 33 height 33
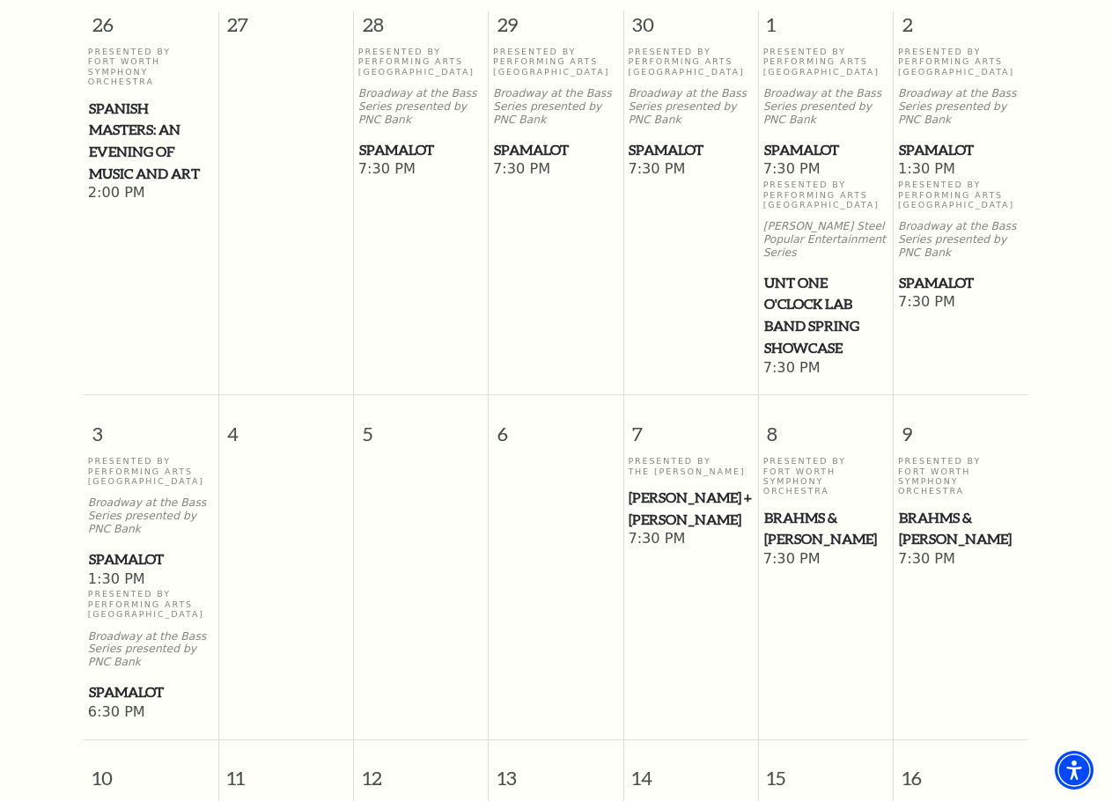
click at [929, 155] on span "Spamalot" at bounding box center [961, 150] width 124 height 22
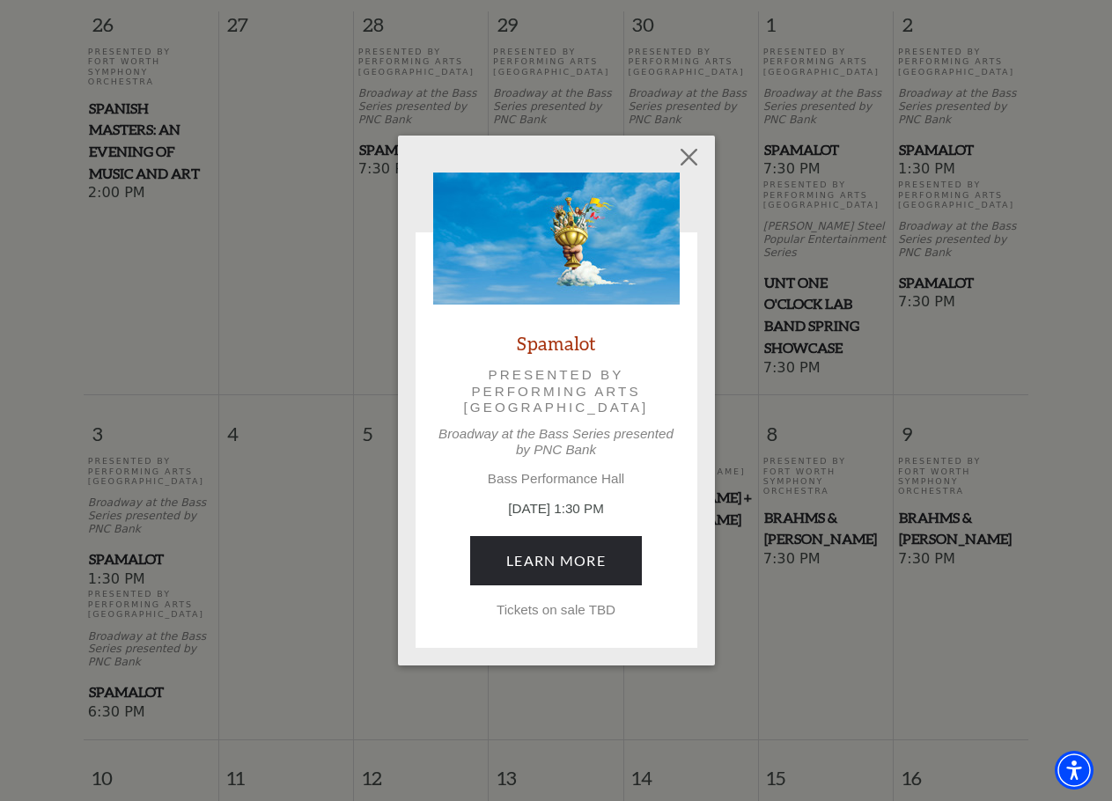
click at [551, 341] on link "Spamalot" at bounding box center [556, 343] width 79 height 24
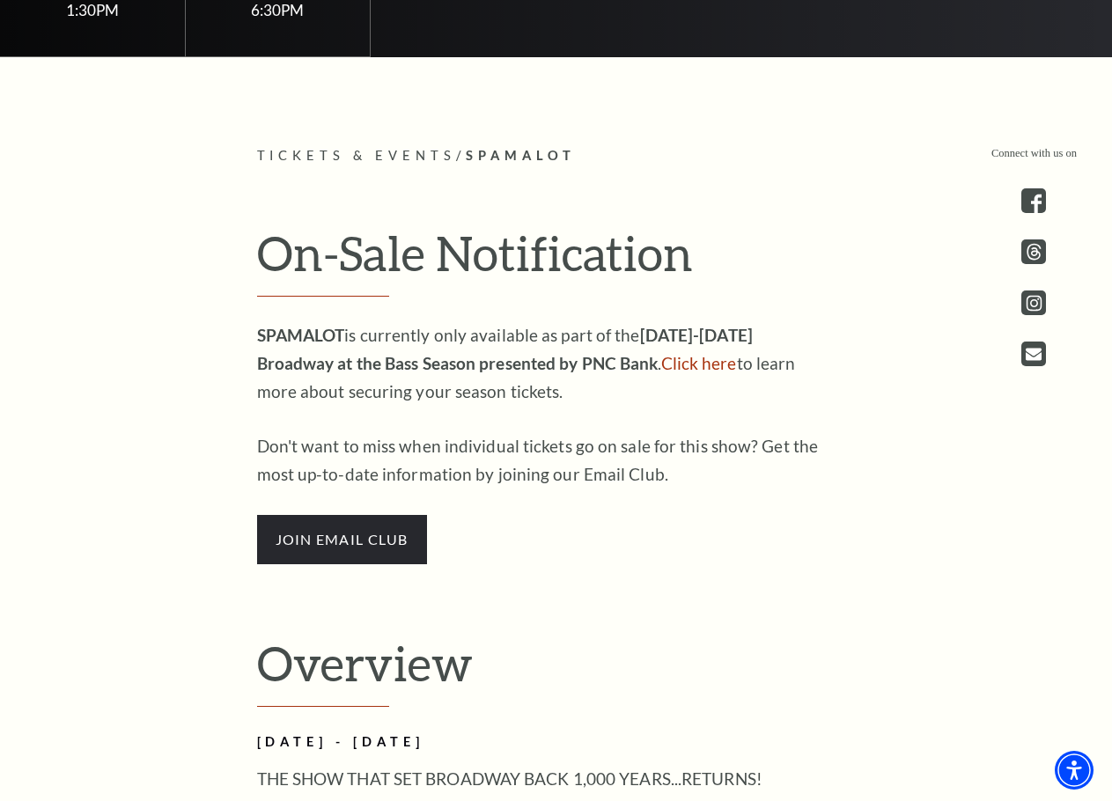
scroll to position [880, 0]
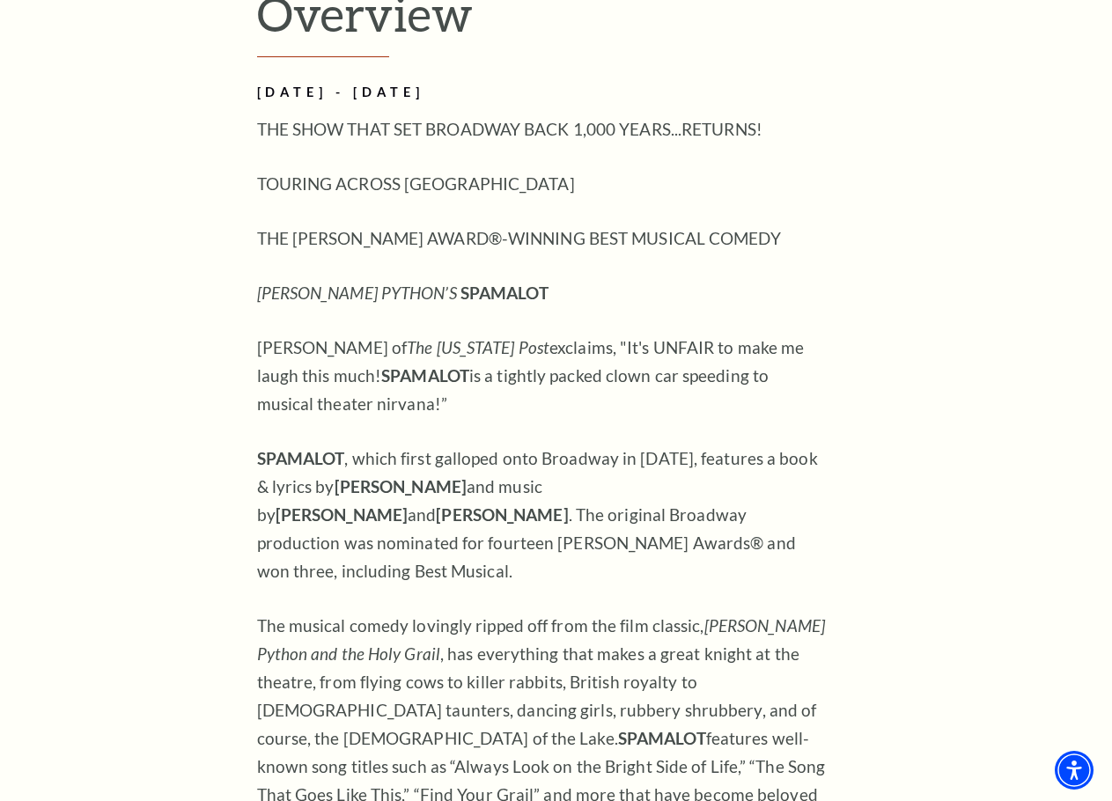
scroll to position [1320, 0]
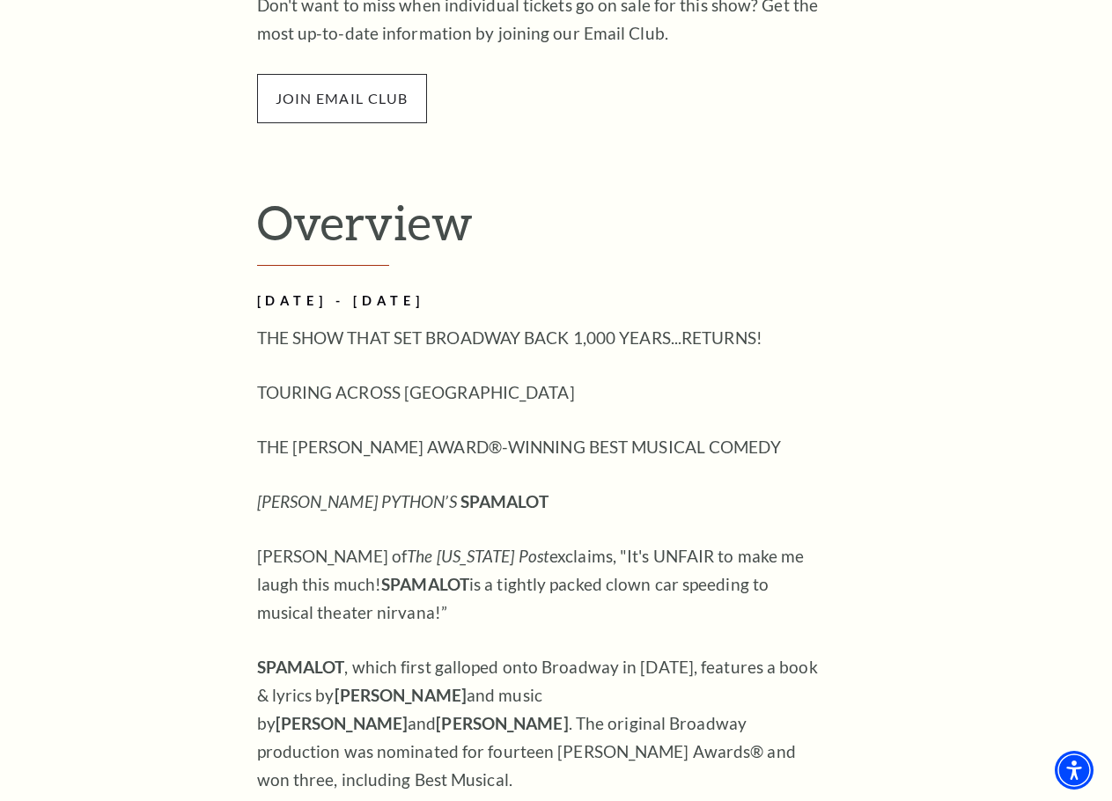
click at [355, 84] on span "join email club" at bounding box center [342, 98] width 170 height 49
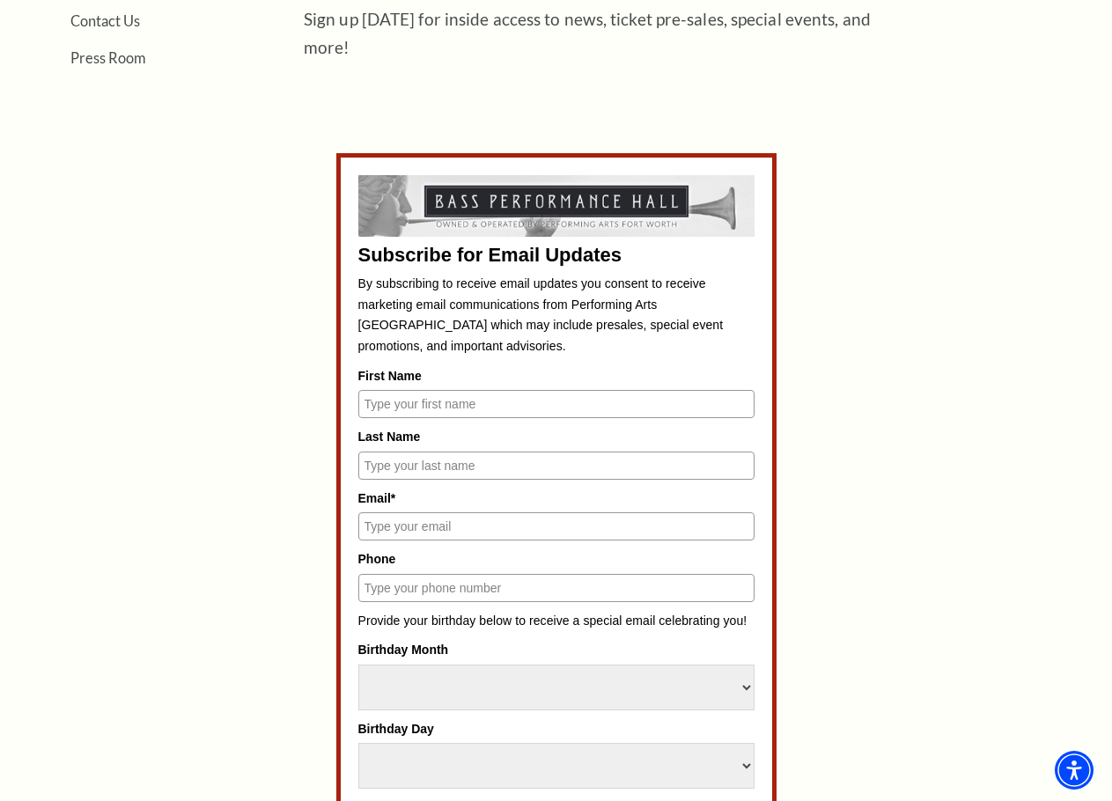
scroll to position [616, 0]
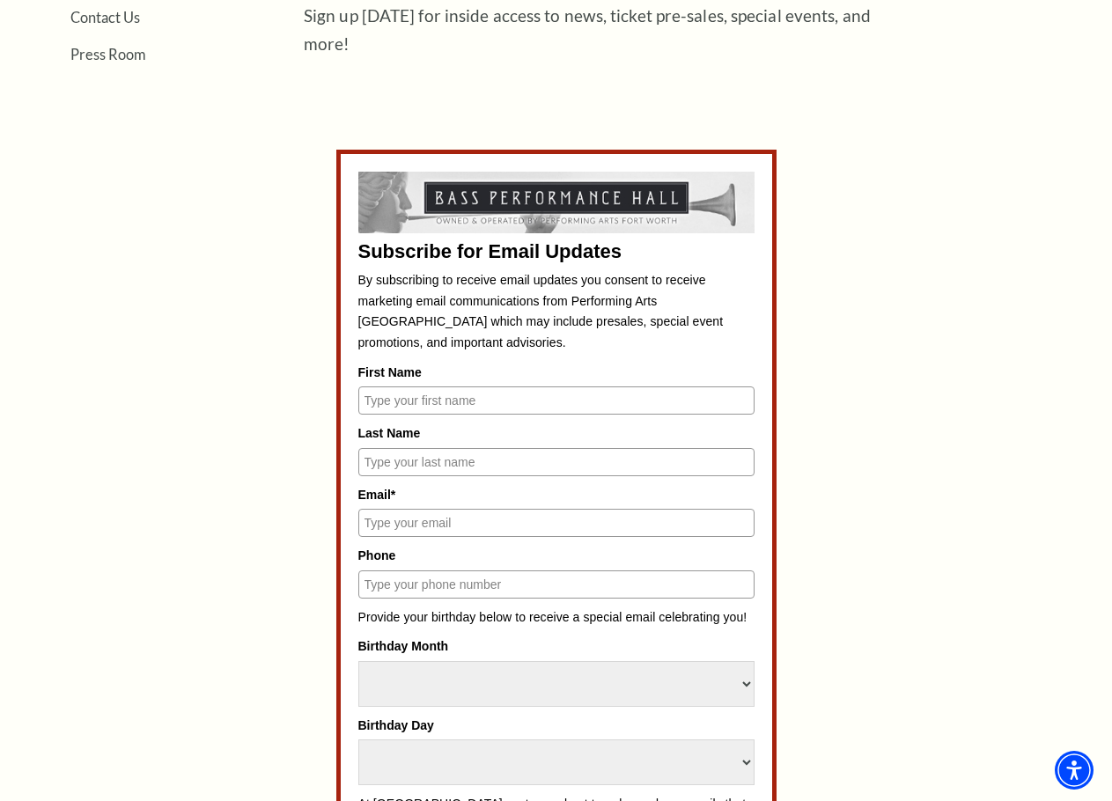
click at [514, 397] on input "First Name" at bounding box center [556, 400] width 396 height 28
type input "[PERSON_NAME]"
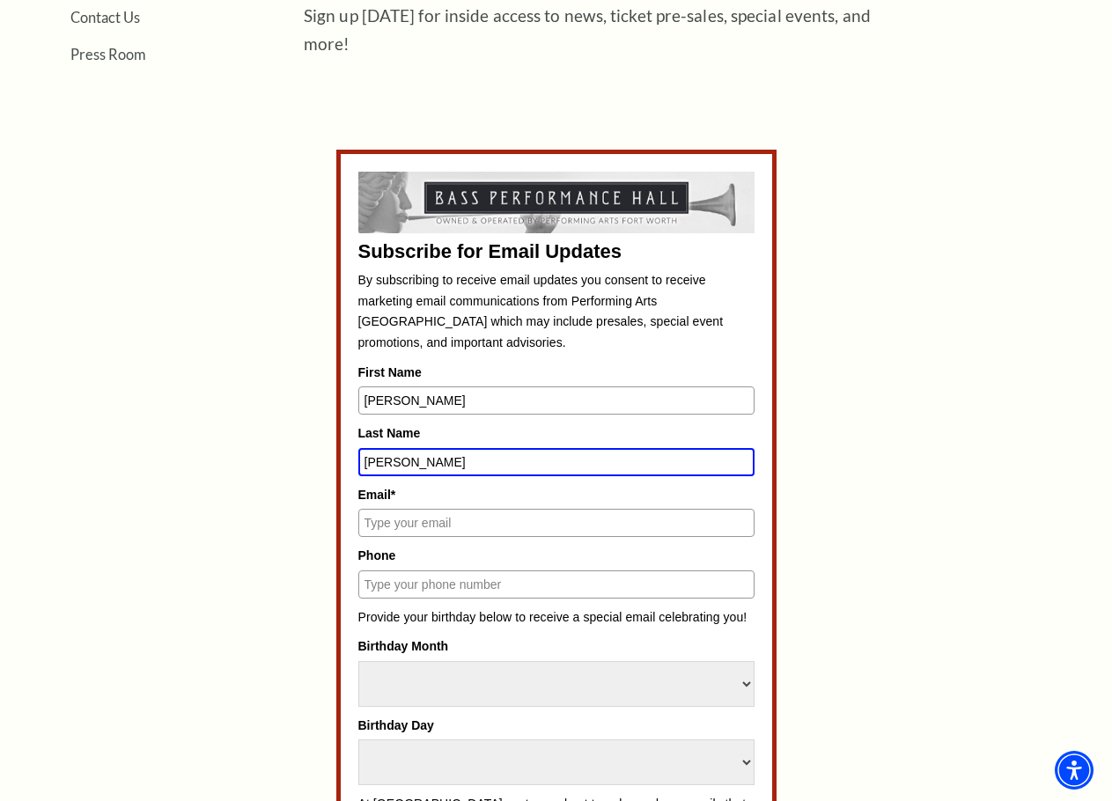
type input "[PERSON_NAME]"
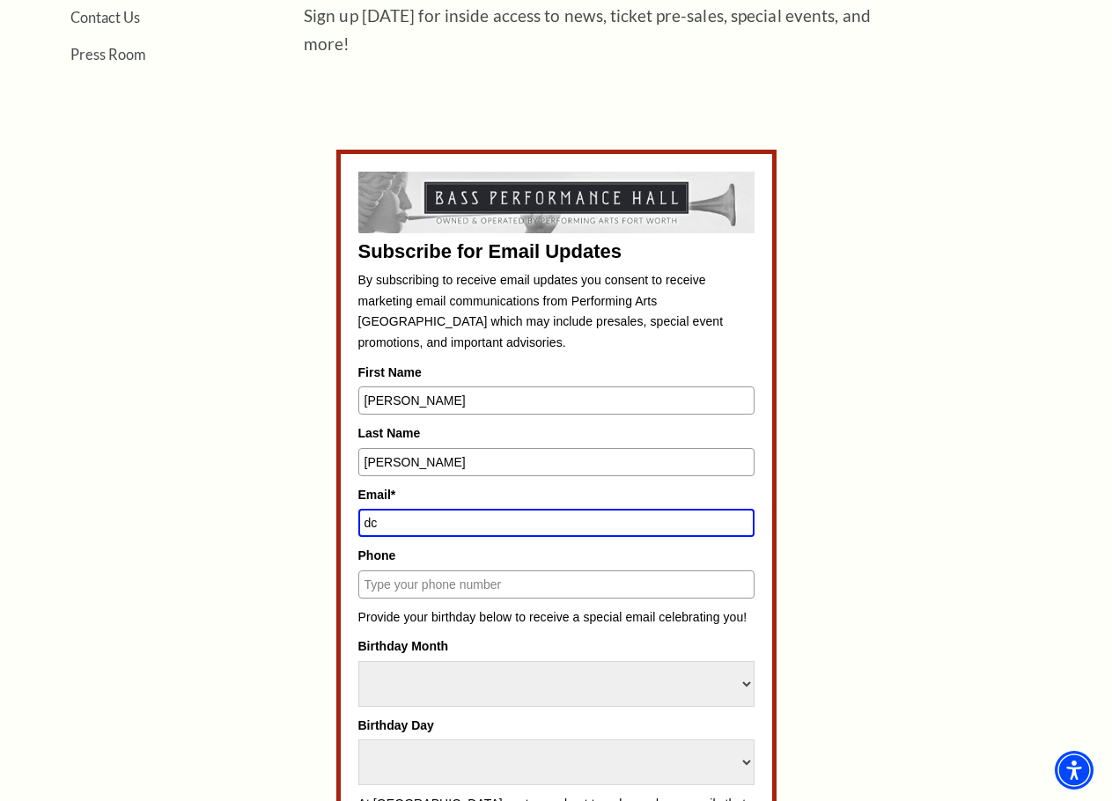
type input "d"
type input "[EMAIL_ADDRESS][DOMAIN_NAME]"
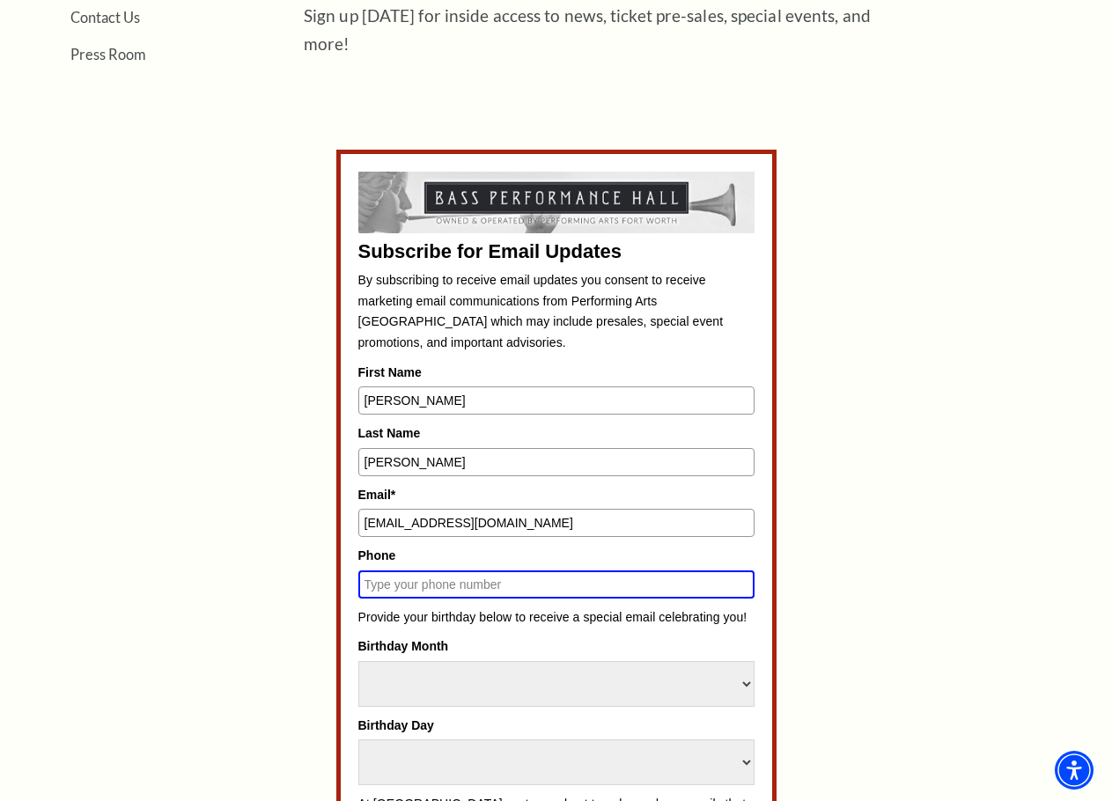
scroll to position [880, 0]
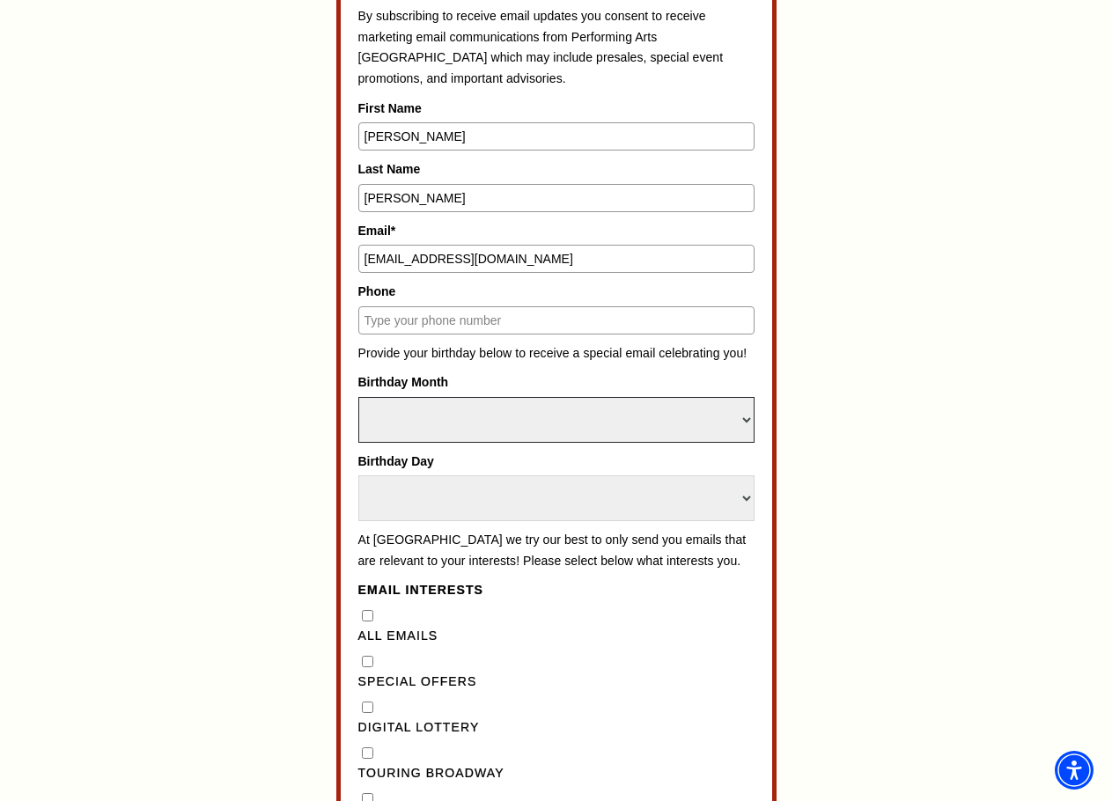
click at [576, 404] on select "Select Month January February March April May June July August September Octobe…" at bounding box center [556, 420] width 396 height 46
select select "February"
click at [358, 397] on select "Select Month January February March April May June July August September Octobe…" at bounding box center [556, 420] width 396 height 46
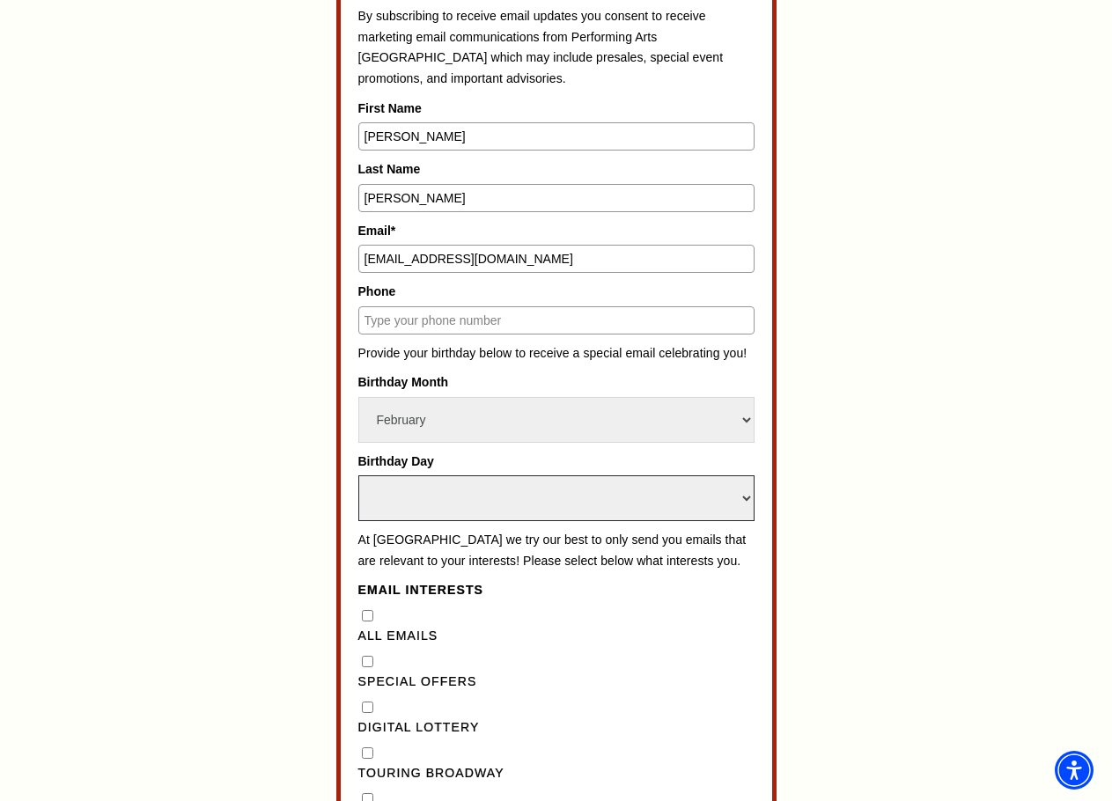
click at [499, 510] on select "Select Day 1 2 3 4 5 6 7 8 9 10 11 12 13 14 15 16 17 18 19 20 21 22 23 24 25 26…" at bounding box center [556, 498] width 396 height 46
select select "23"
click at [358, 475] on select "Select Day 1 2 3 4 5 6 7 8 9 10 11 12 13 14 15 16 17 18 19 20 21 22 23 24 25 26…" at bounding box center [556, 498] width 396 height 46
click at [460, 327] on input "Phone" at bounding box center [556, 320] width 396 height 28
type input "4795313993"
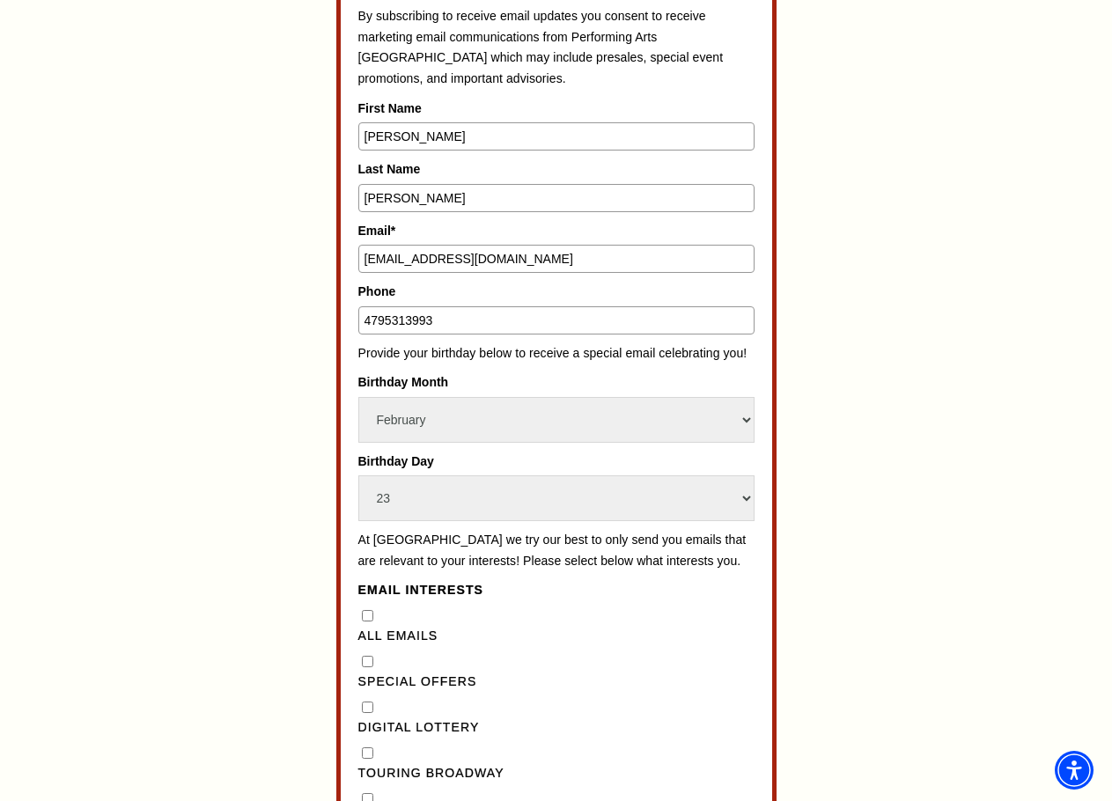
click at [810, 266] on div "Subscribe for Email Updates By subscribing to receive email updates you consent…" at bounding box center [556, 615] width 819 height 1458
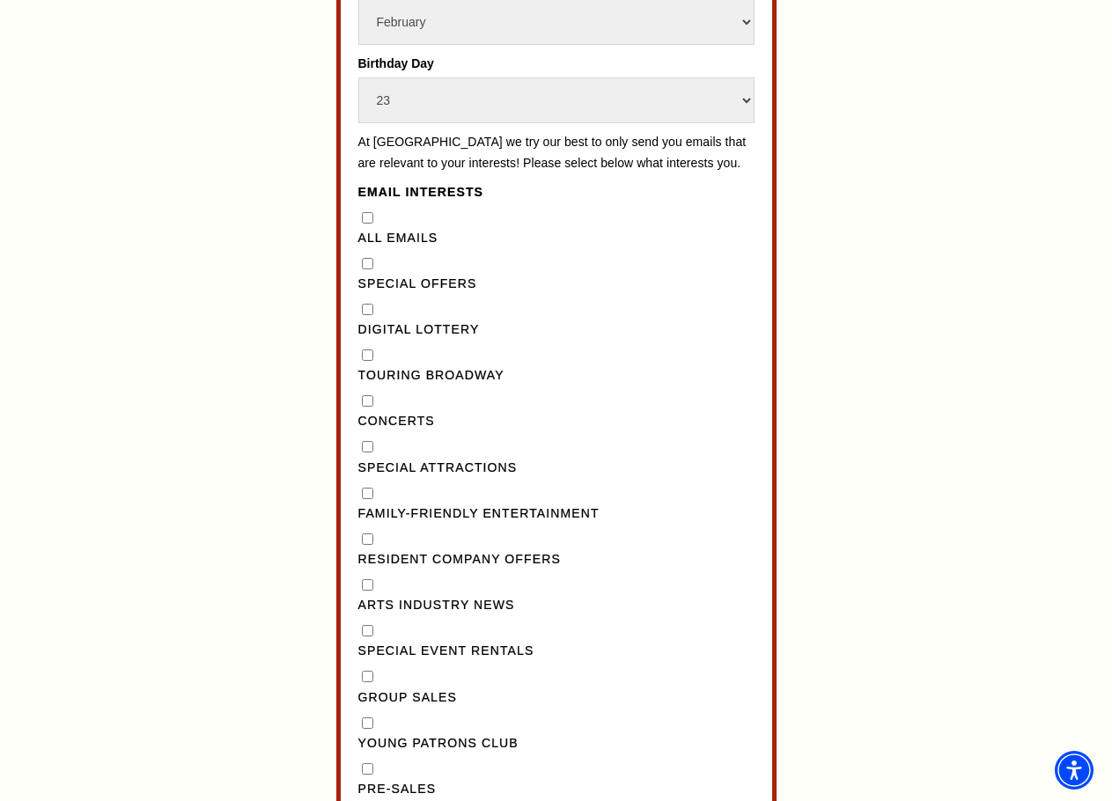
scroll to position [1408, 0]
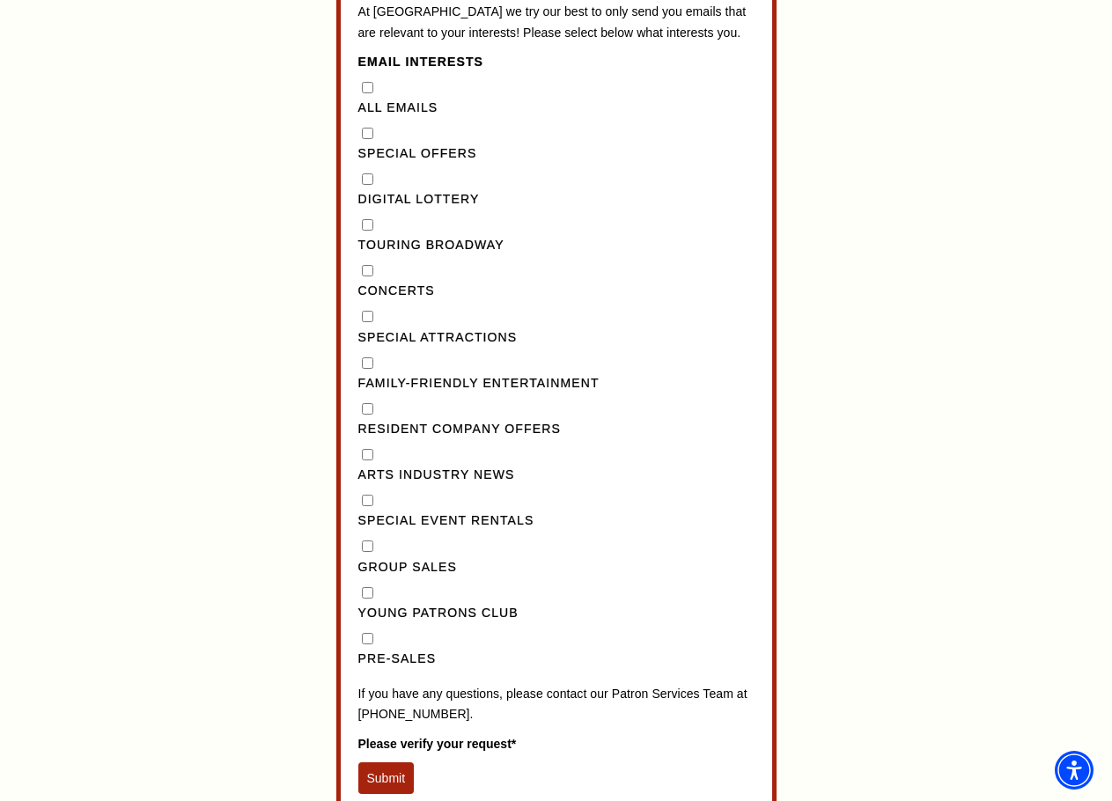
click at [371, 93] on Emails"] "All Emails" at bounding box center [367, 87] width 11 height 11
checkbox Emails"] "true"
click at [368, 644] on input "Pre-Sales" at bounding box center [367, 638] width 11 height 11
checkbox input "true"
click at [364, 93] on Emails"] "All Emails" at bounding box center [367, 87] width 11 height 11
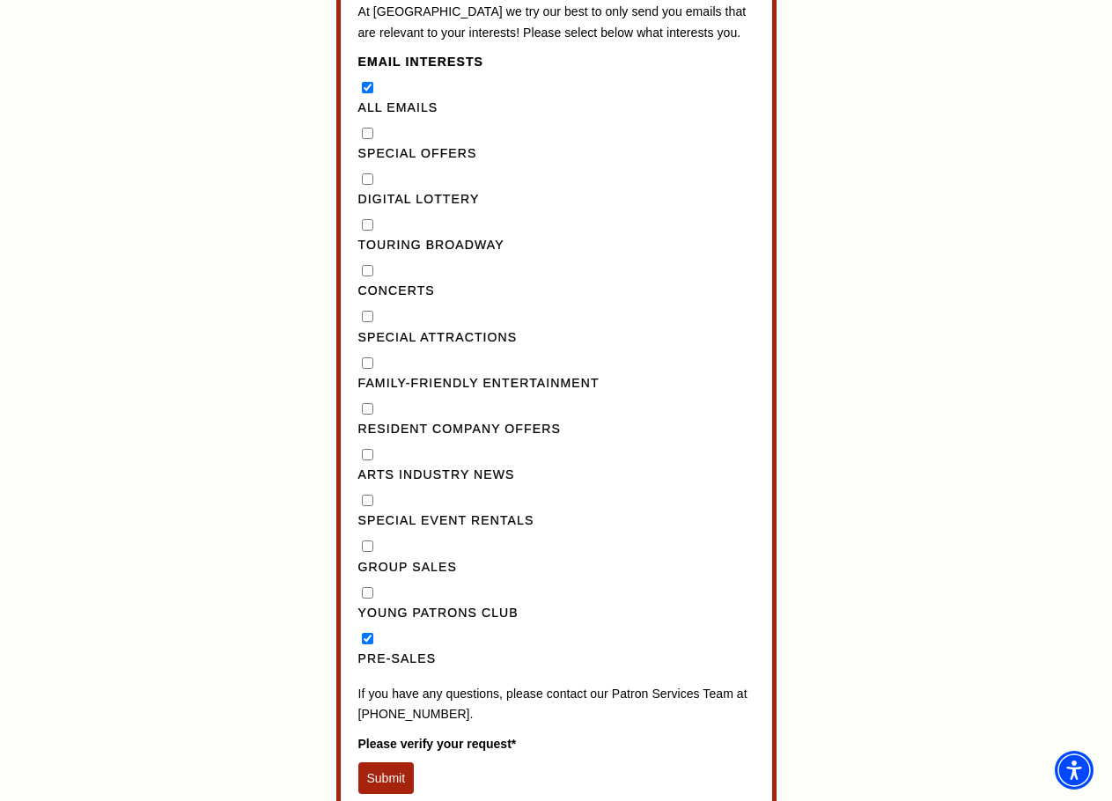
checkbox Emails"] "false"
click at [366, 276] on input "Concerts" at bounding box center [367, 270] width 11 height 11
checkbox input "true"
click at [365, 231] on Broadway"] "Touring Broadway" at bounding box center [367, 224] width 11 height 11
checkbox Broadway"] "true"
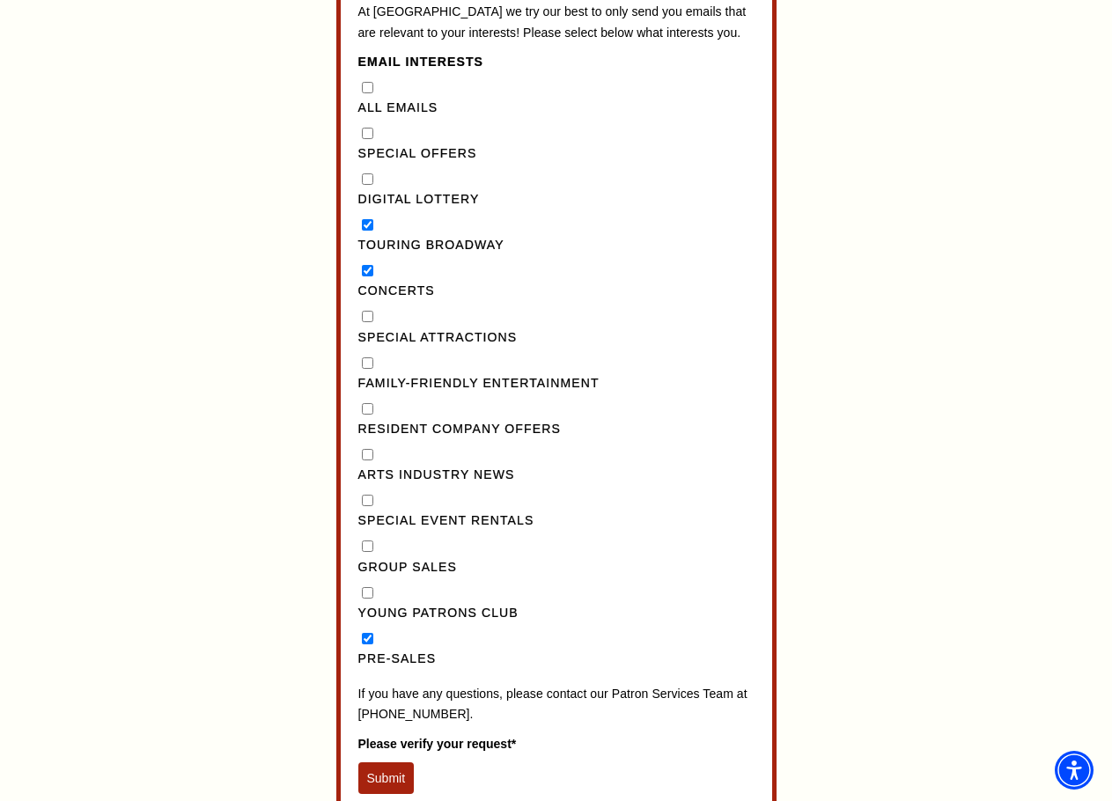
click at [255, 487] on div "Subscribe for Email Updates By subscribing to receive email updates you consent…" at bounding box center [556, 87] width 819 height 1458
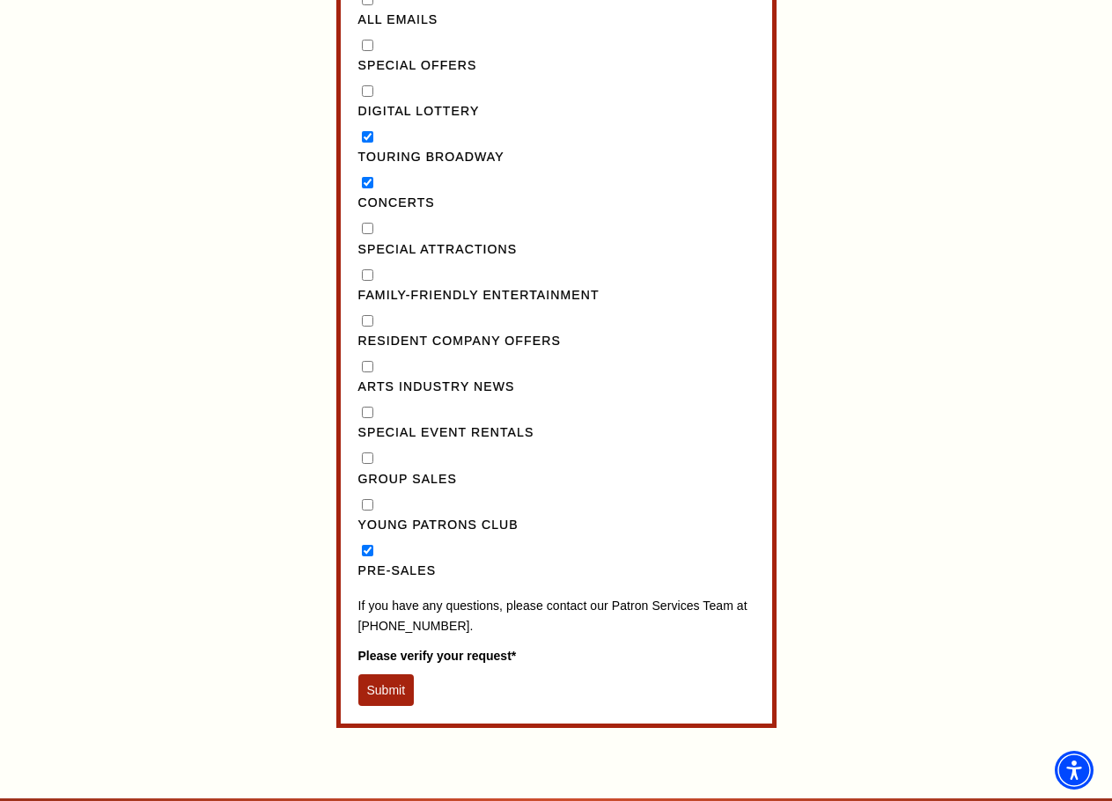
click at [373, 706] on button "Submit" at bounding box center [386, 690] width 56 height 32
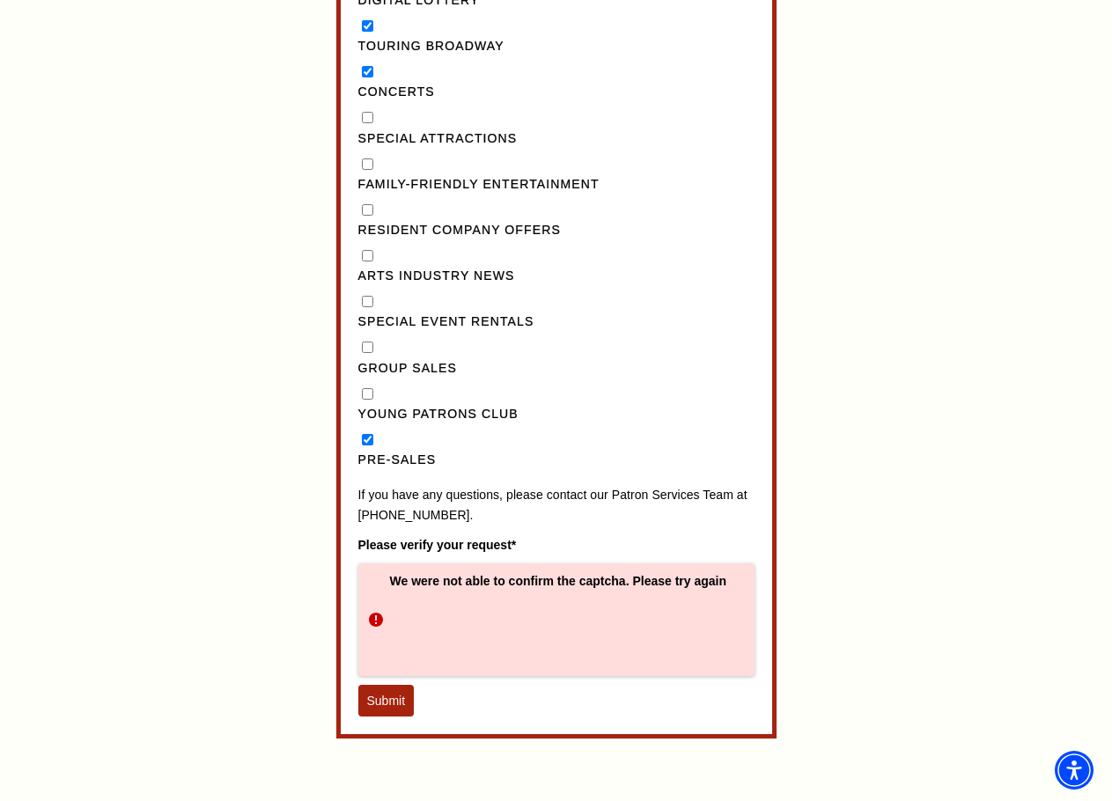
scroll to position [1672, 0]
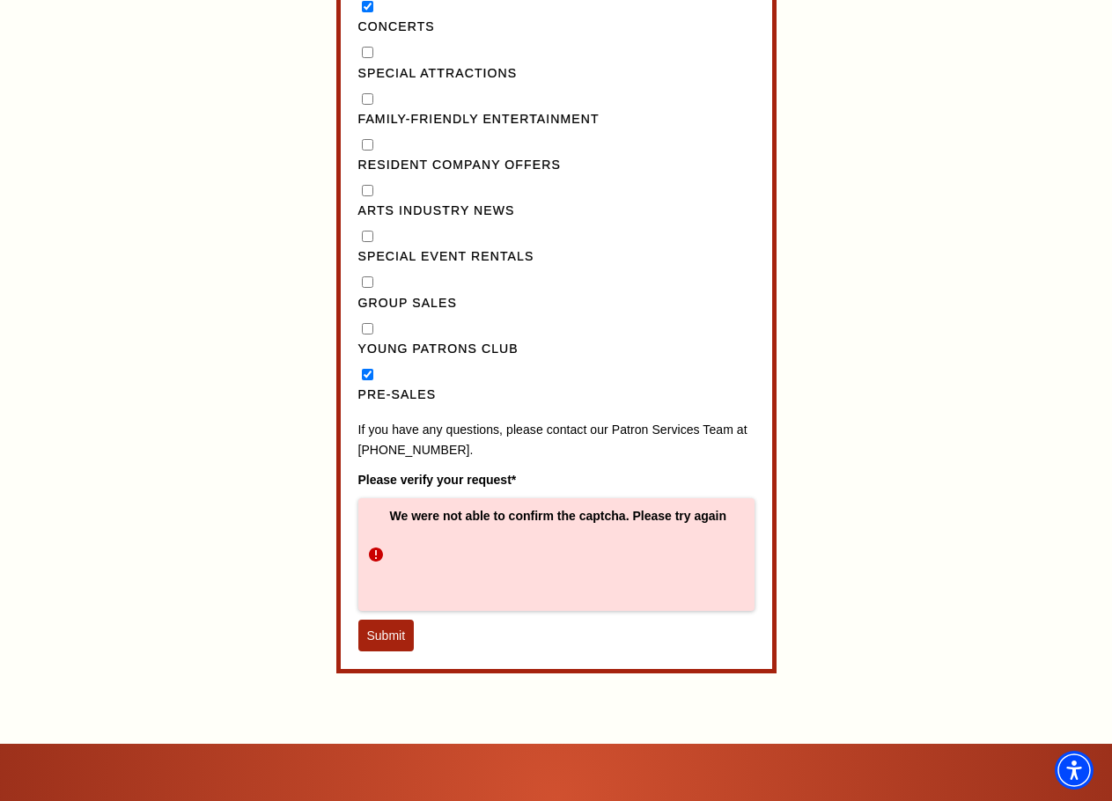
click at [400, 651] on button "Submit" at bounding box center [386, 636] width 56 height 32
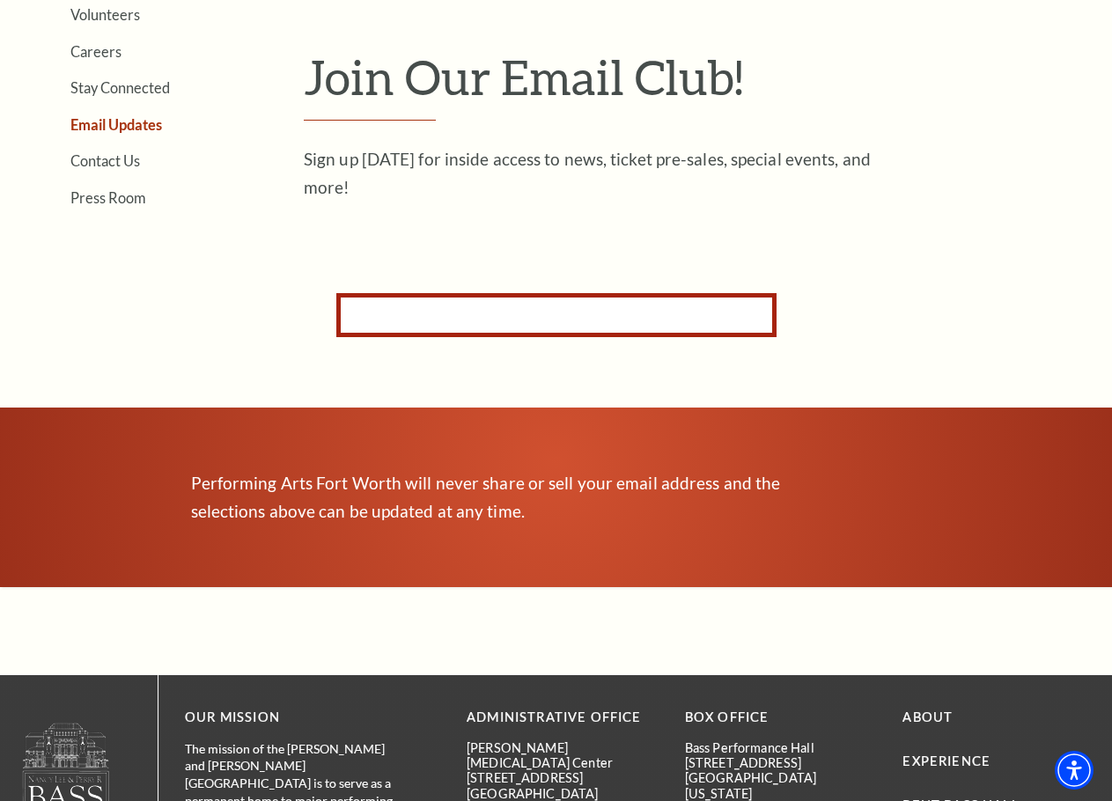
scroll to position [180, 0]
